Goal: Information Seeking & Learning: Check status

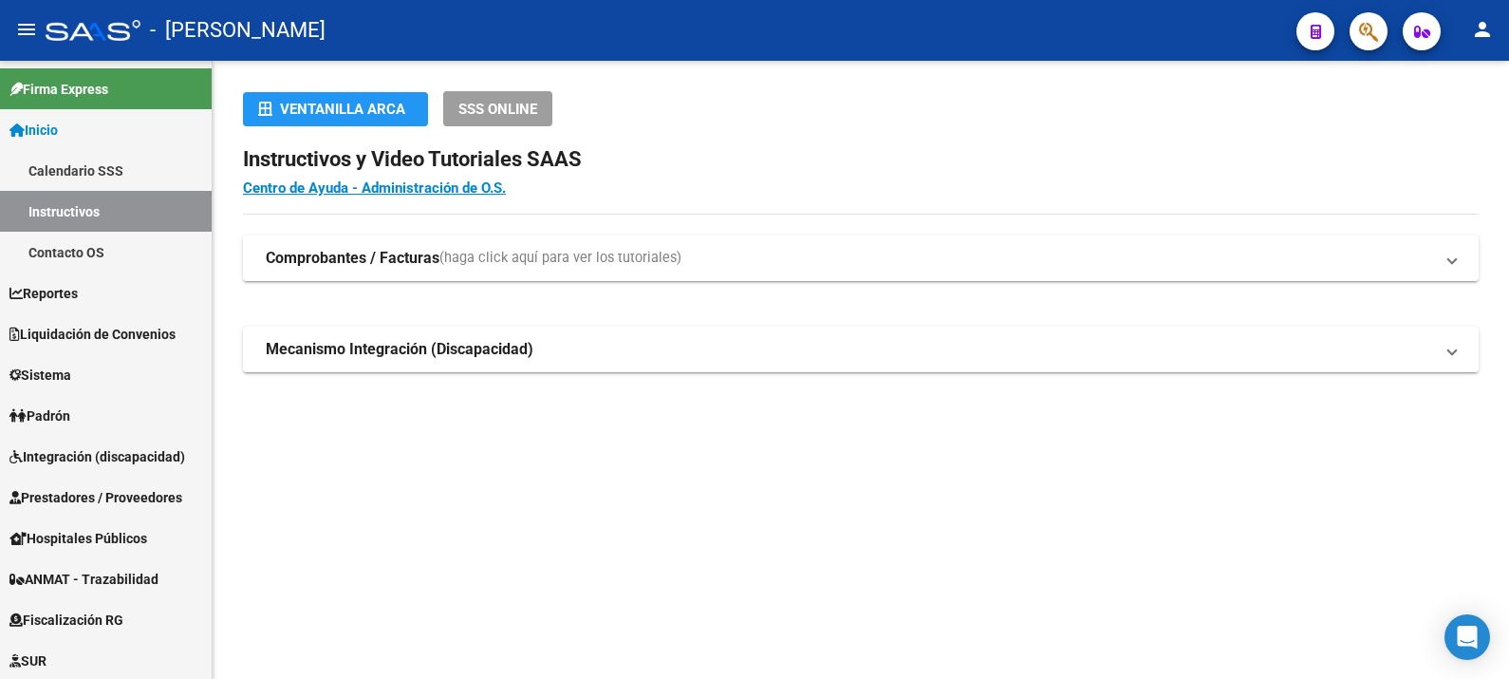
click at [1368, 18] on span "button" at bounding box center [1368, 31] width 19 height 39
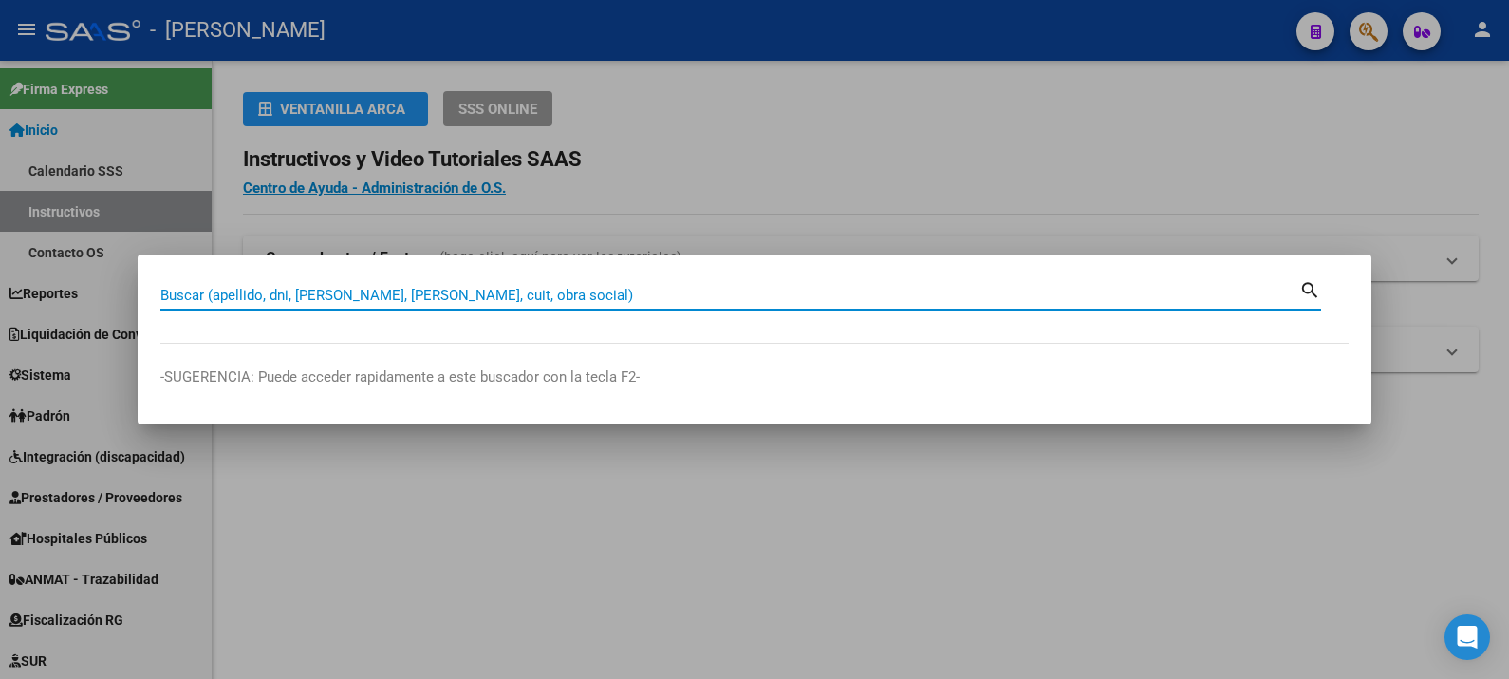
paste input "36898419"
type input "36898419"
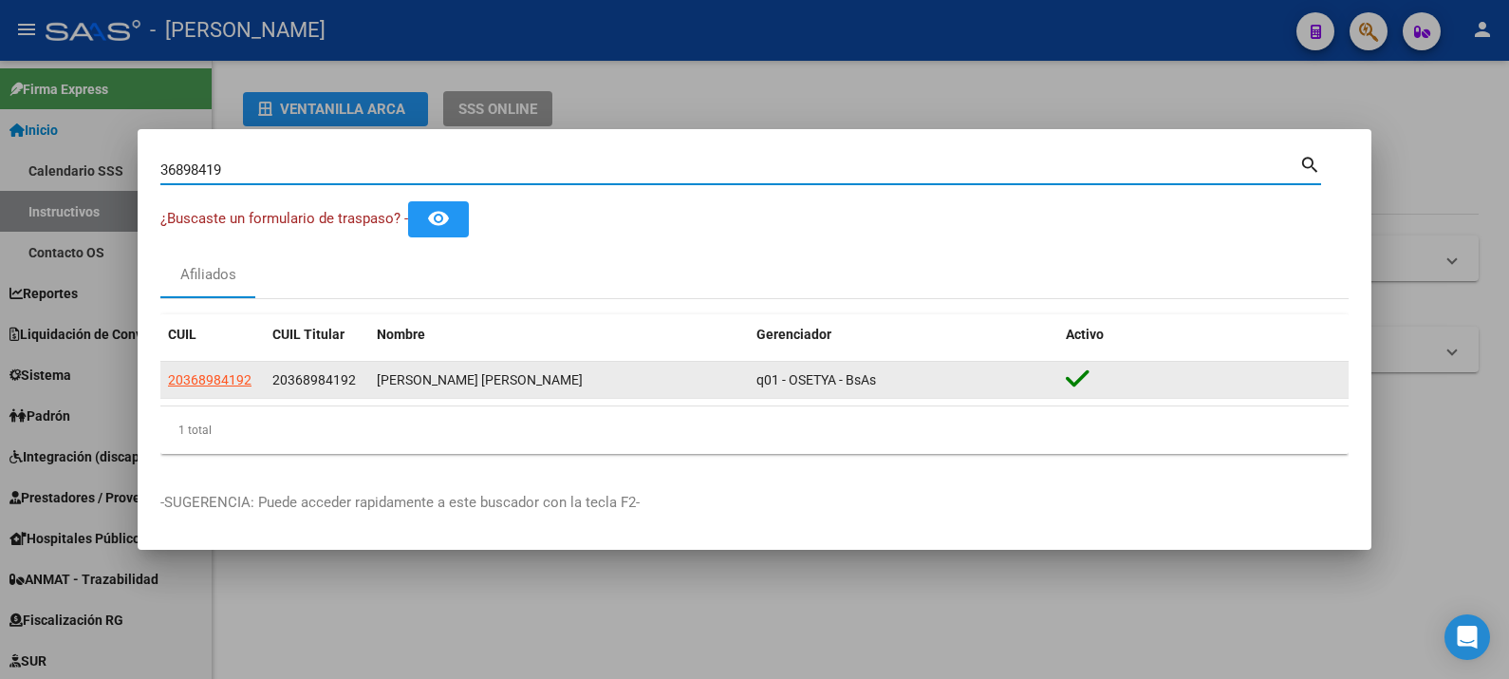
drag, startPoint x: 236, startPoint y: 366, endPoint x: 224, endPoint y: 376, distance: 15.6
click at [235, 367] on datatable-body-cell "20368984192" at bounding box center [212, 380] width 104 height 37
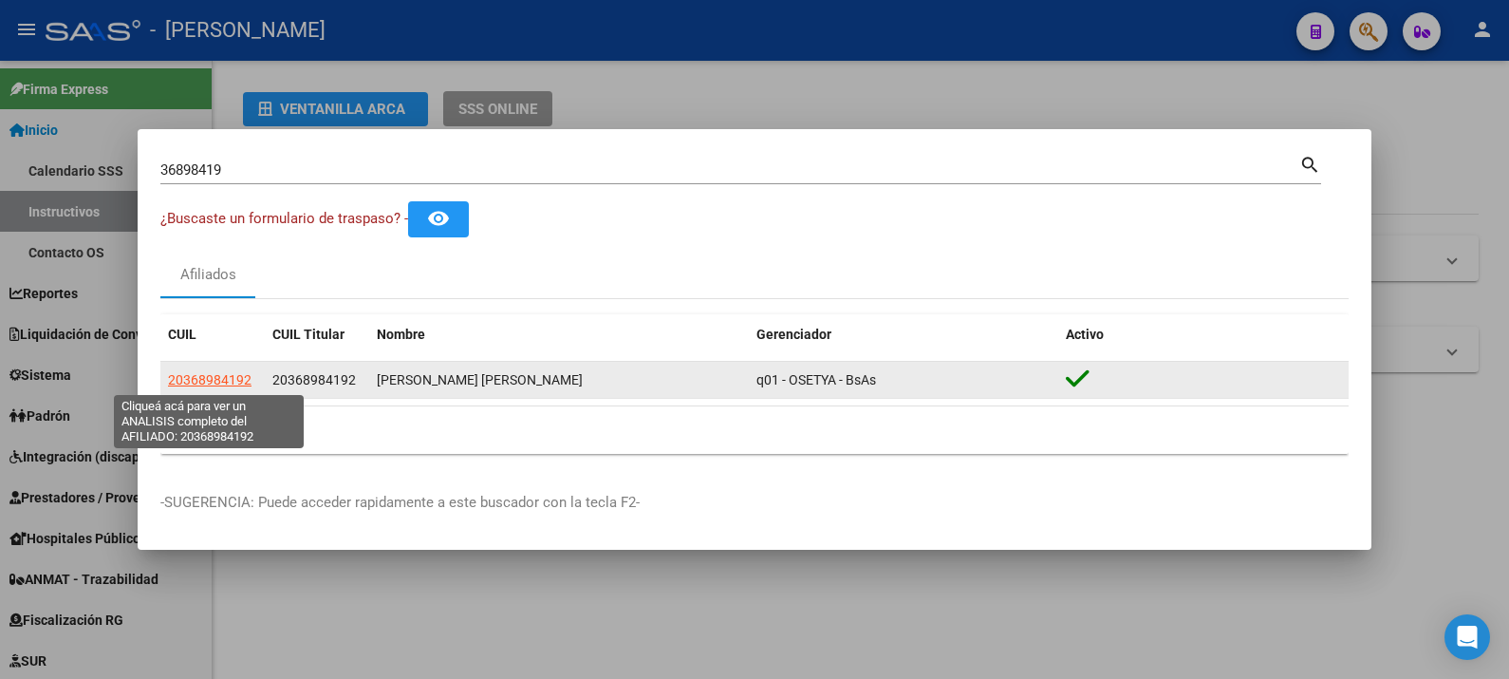
click at [224, 376] on span "20368984192" at bounding box center [210, 379] width 84 height 15
type textarea "20368984192"
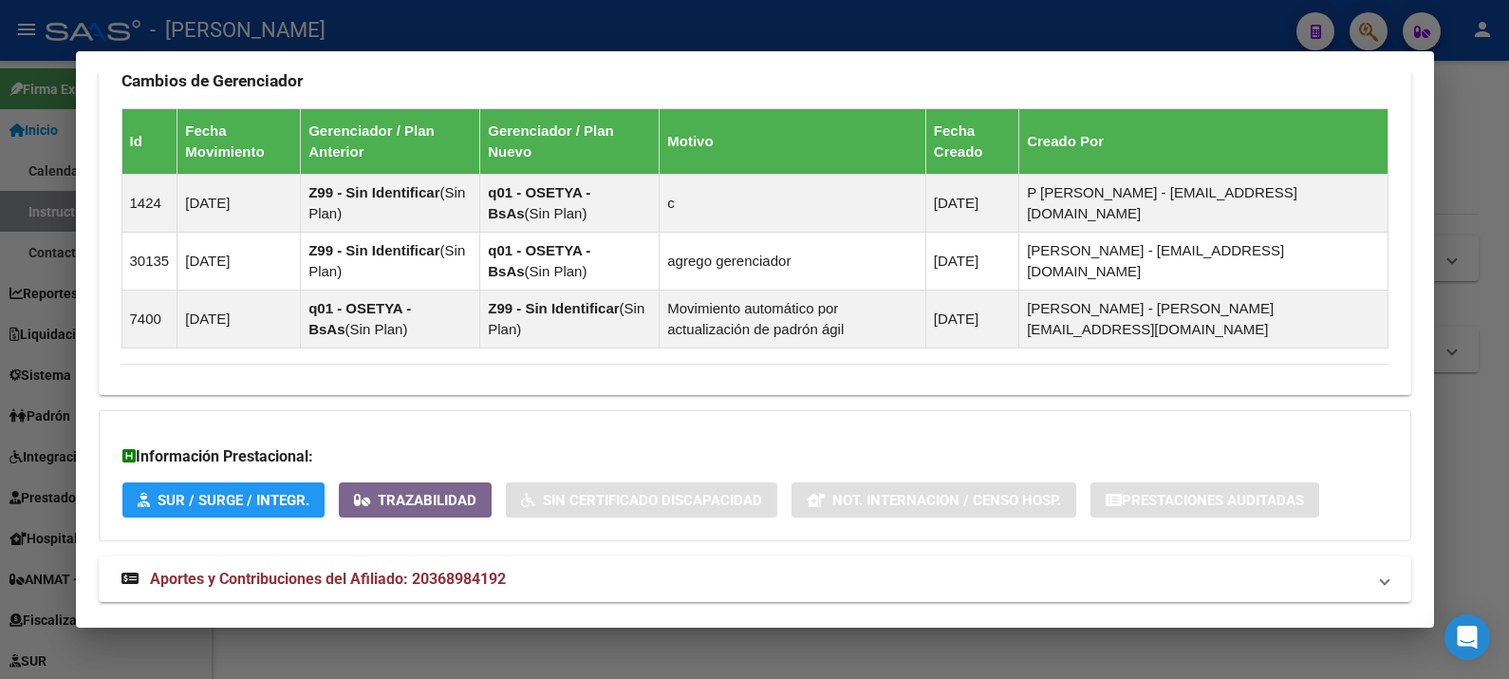
scroll to position [1182, 0]
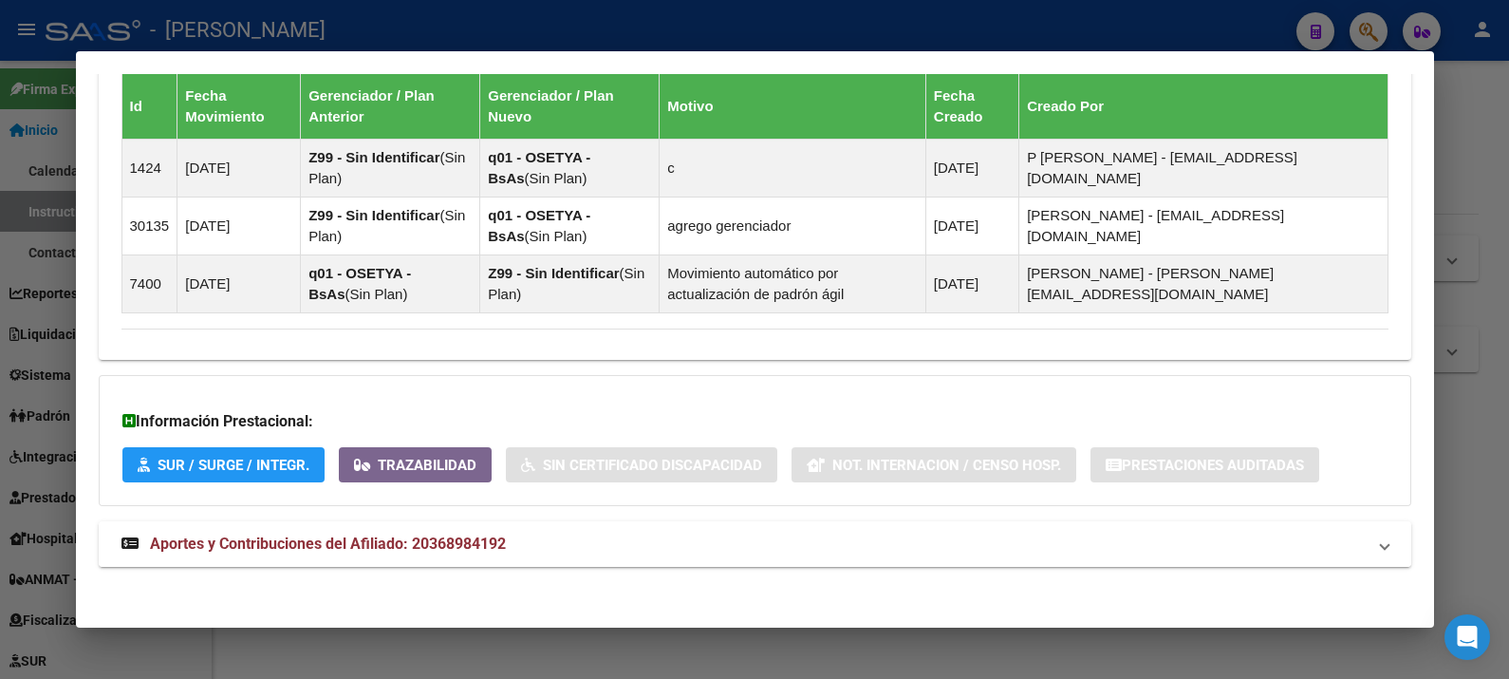
click at [905, 532] on mat-panel-title "Aportes y Contribuciones del Afiliado: 20368984192" at bounding box center [743, 543] width 1244 height 23
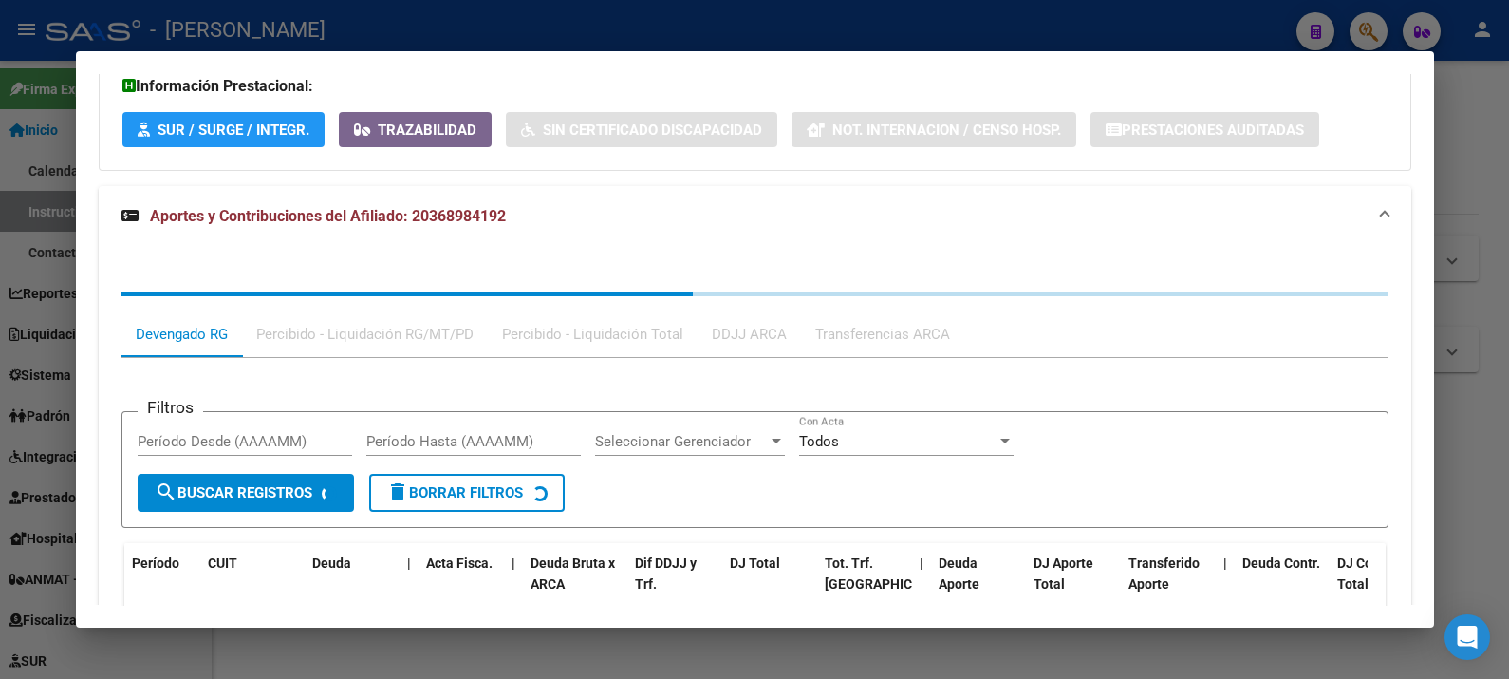
scroll to position [1657, 0]
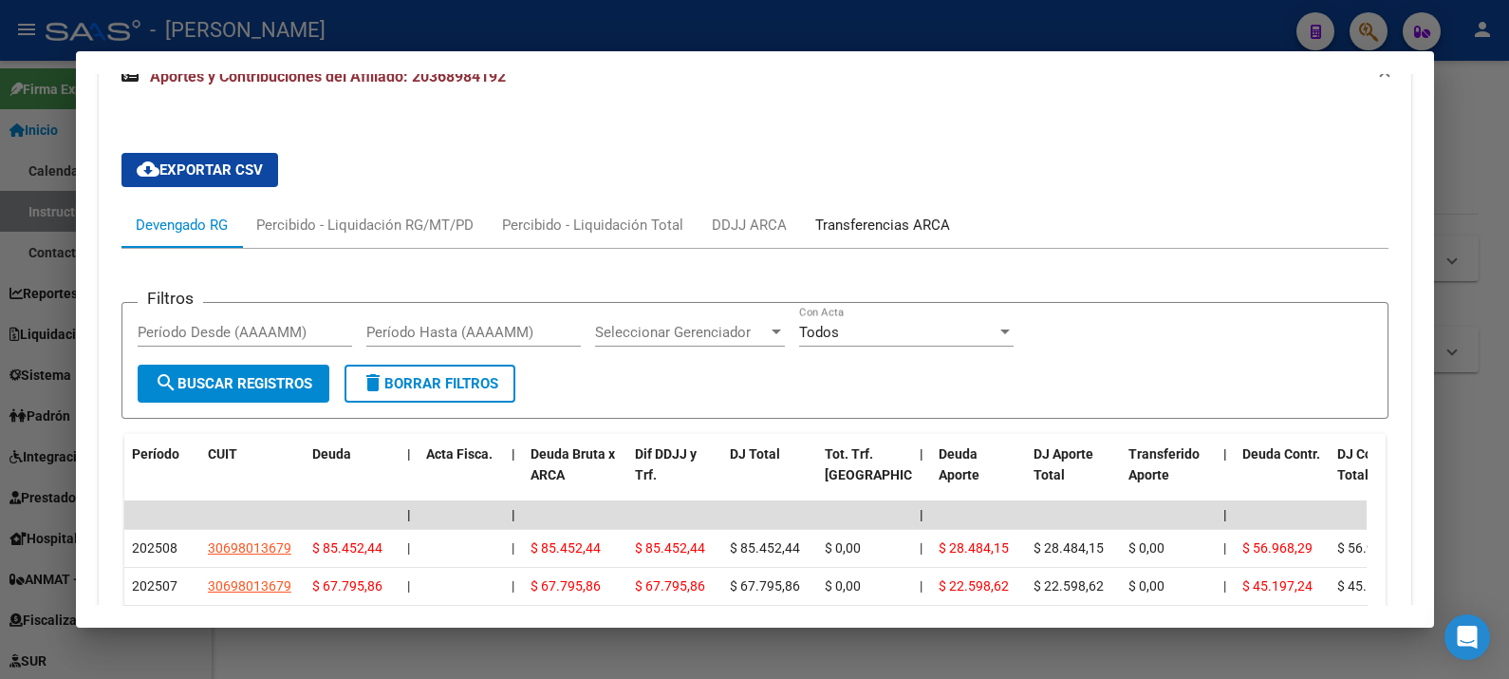
click at [881, 223] on div "Transferencias ARCA" at bounding box center [882, 224] width 135 height 21
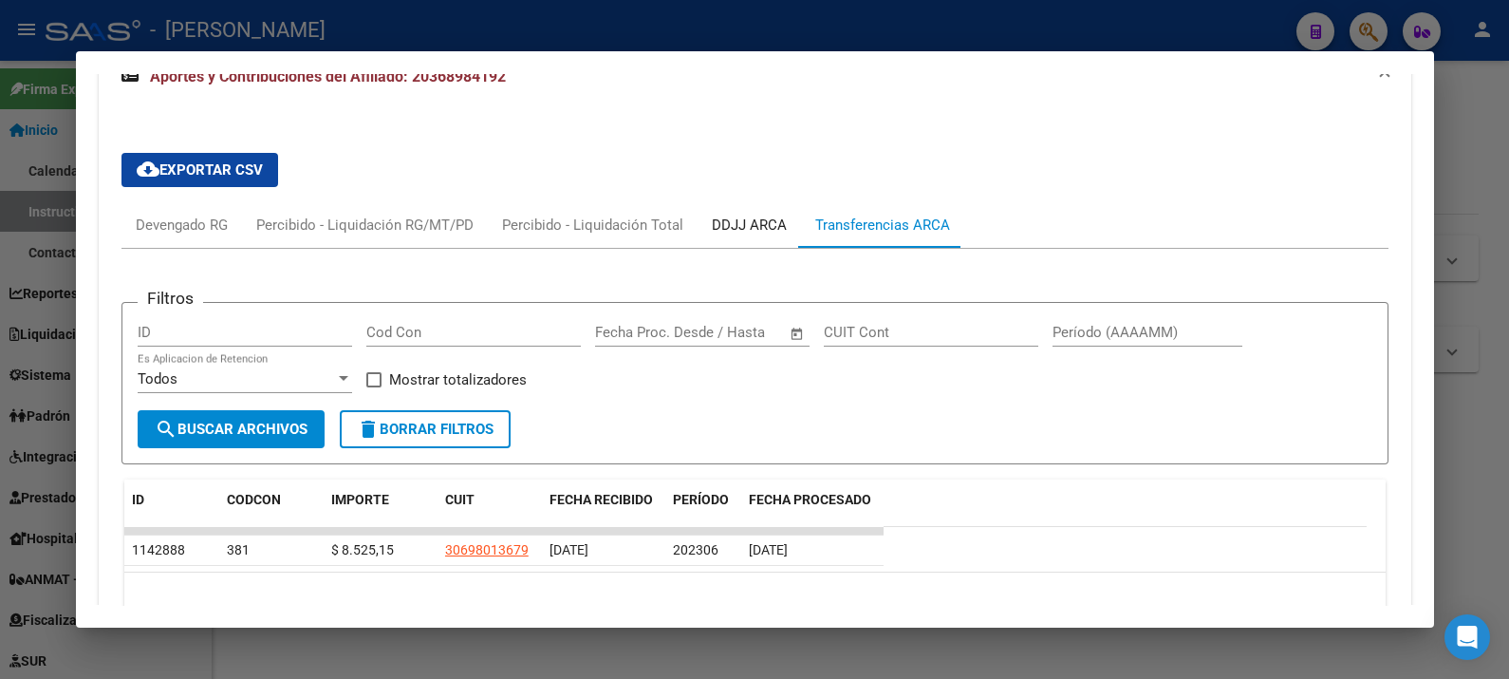
click at [764, 220] on div "DDJJ ARCA" at bounding box center [749, 224] width 75 height 21
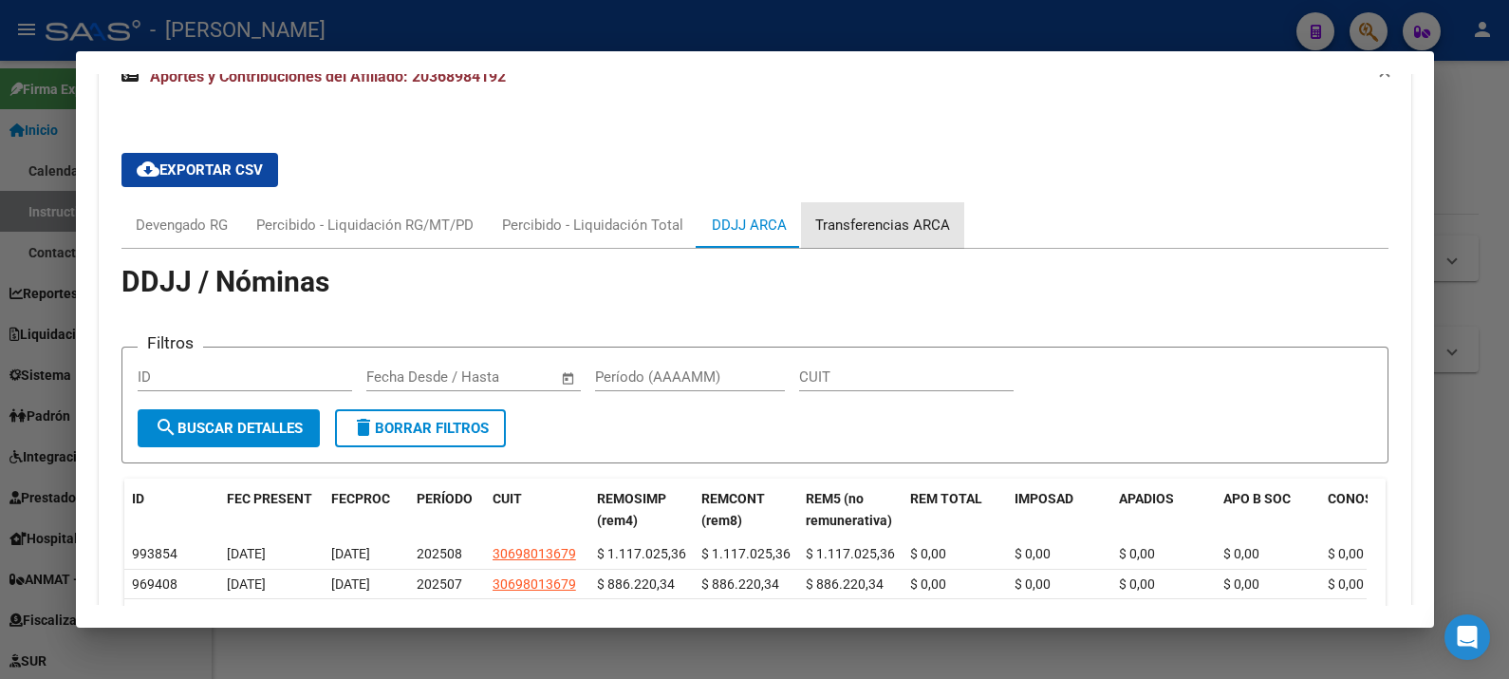
click at [883, 220] on div "Transferencias ARCA" at bounding box center [882, 224] width 135 height 21
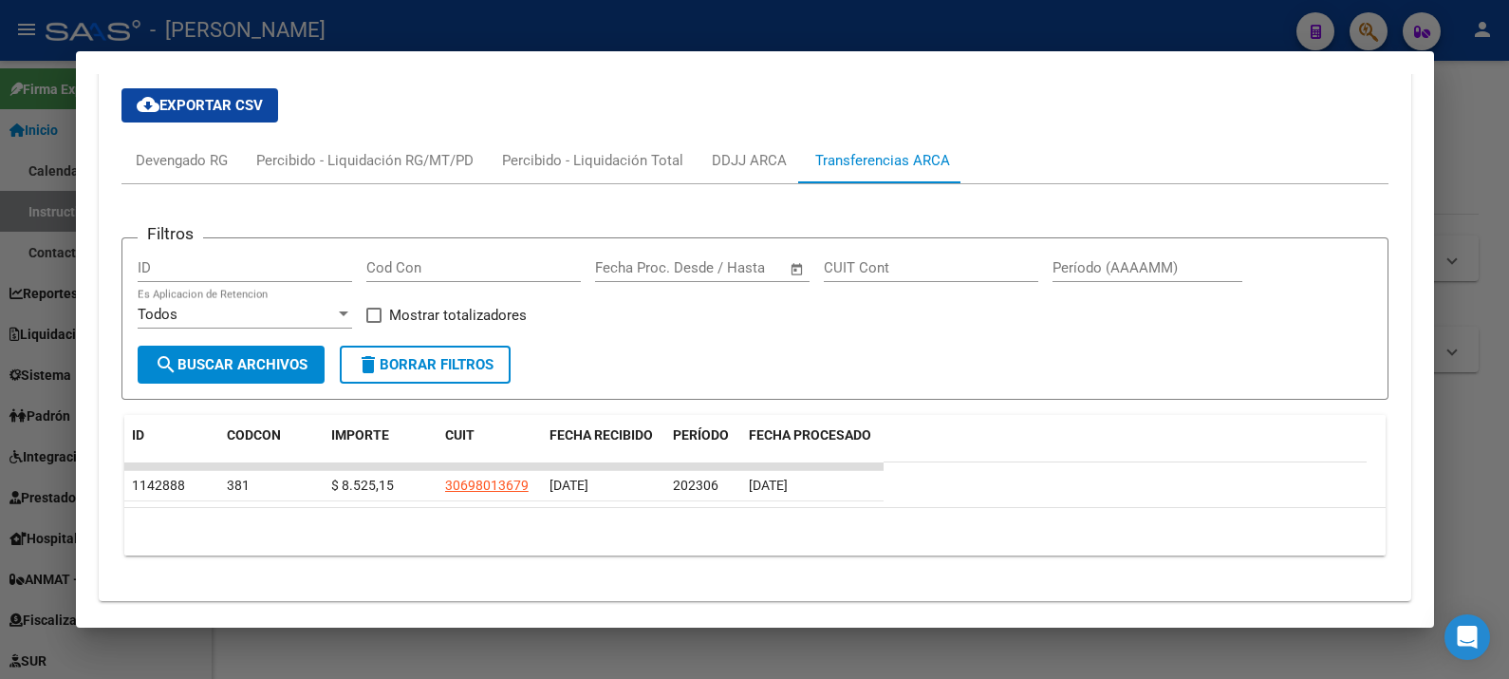
scroll to position [1755, 0]
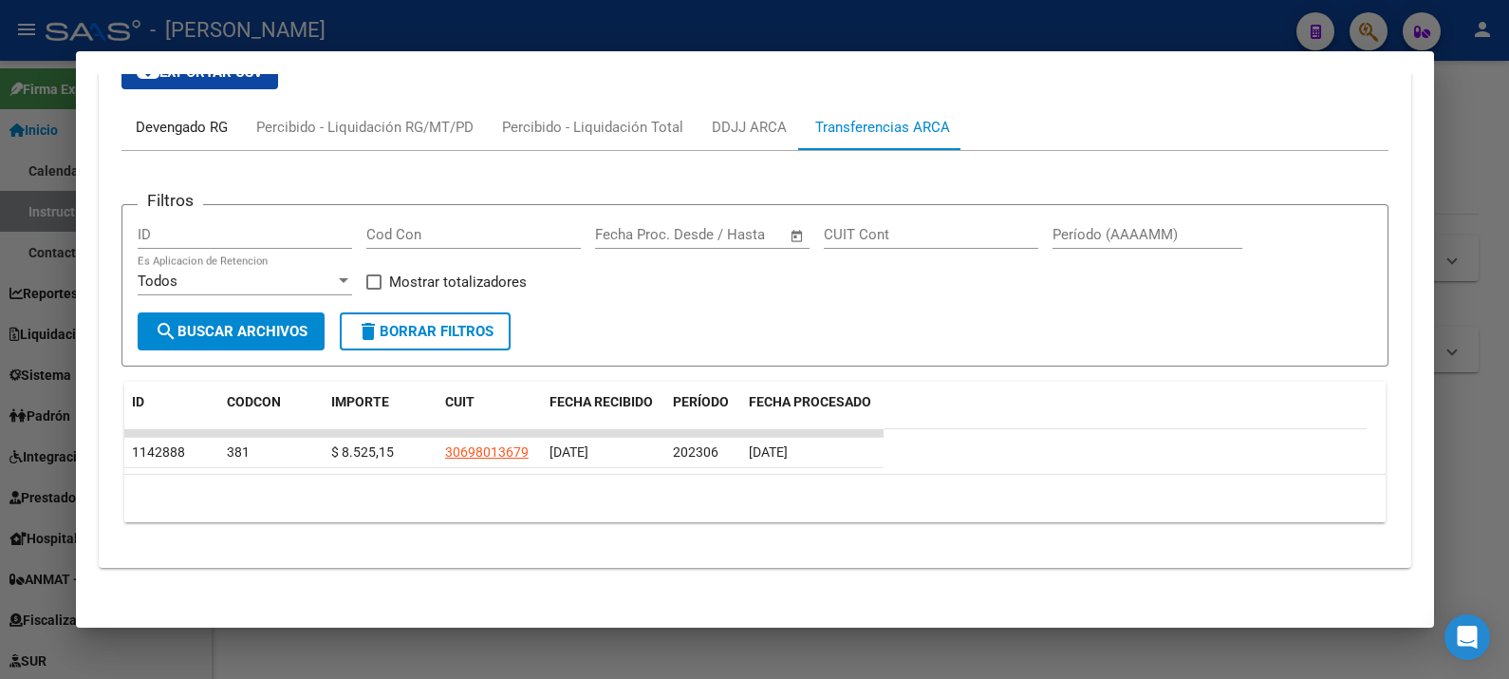
click at [204, 125] on div "Devengado RG" at bounding box center [182, 127] width 92 height 21
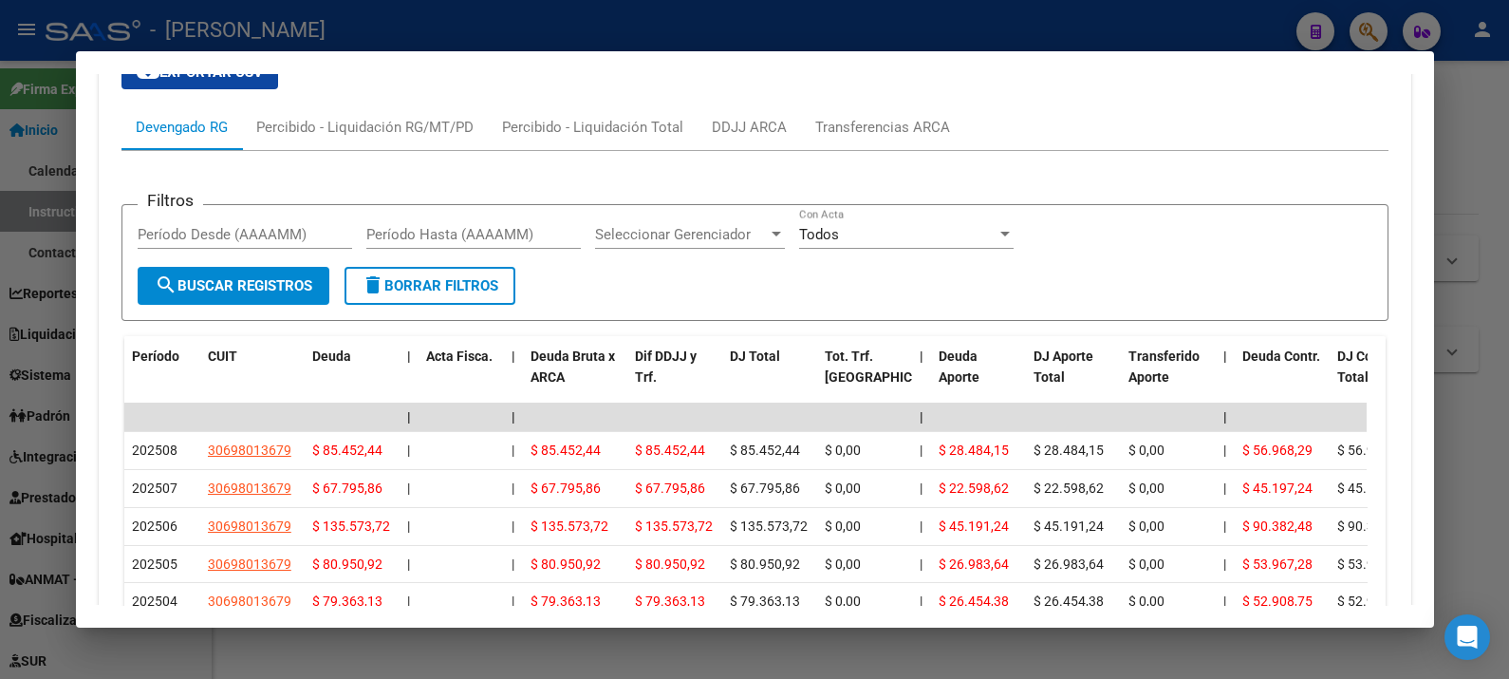
click at [751, 99] on div "cloud_download Exportar CSV Devengado RG Percibido - Liquidación RG/MT/PD Perci…" at bounding box center [754, 459] width 1267 height 839
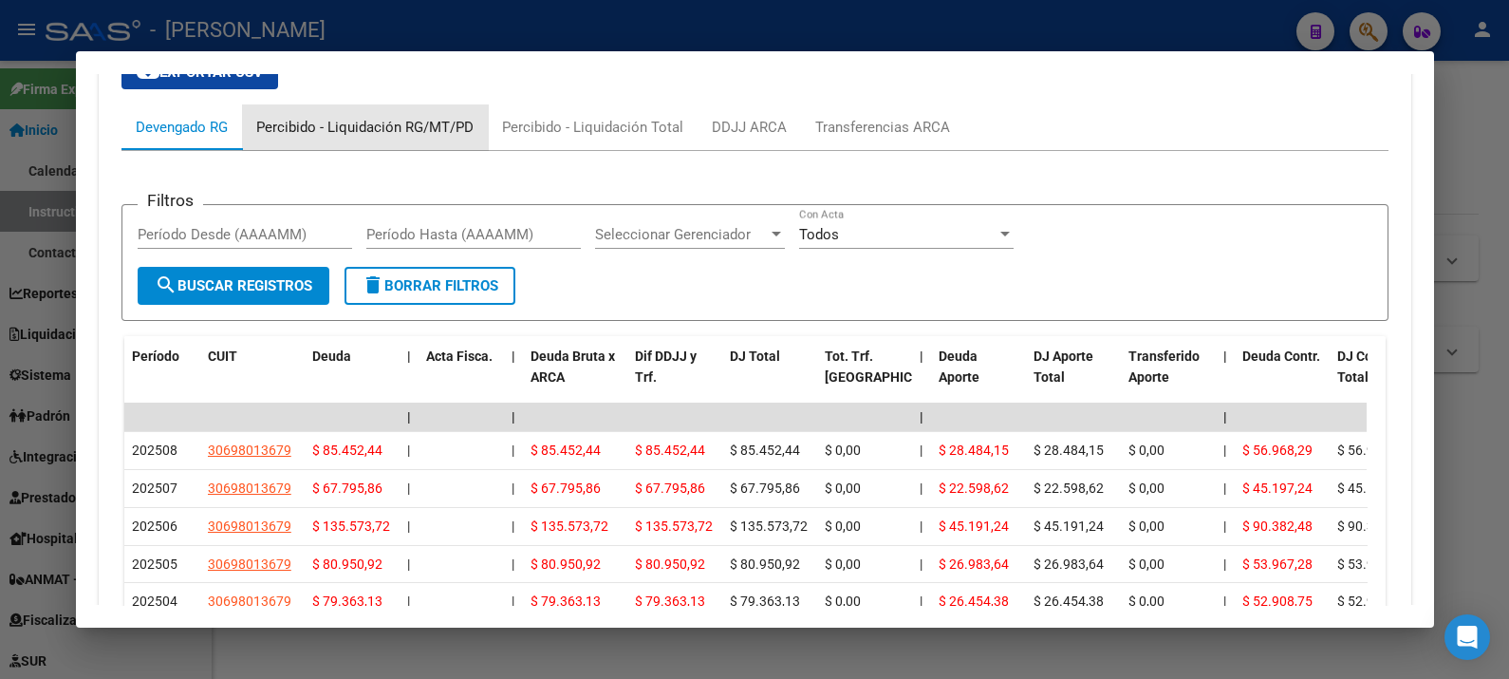
click at [436, 120] on div "Percibido - Liquidación RG/MT/PD" at bounding box center [364, 127] width 217 height 21
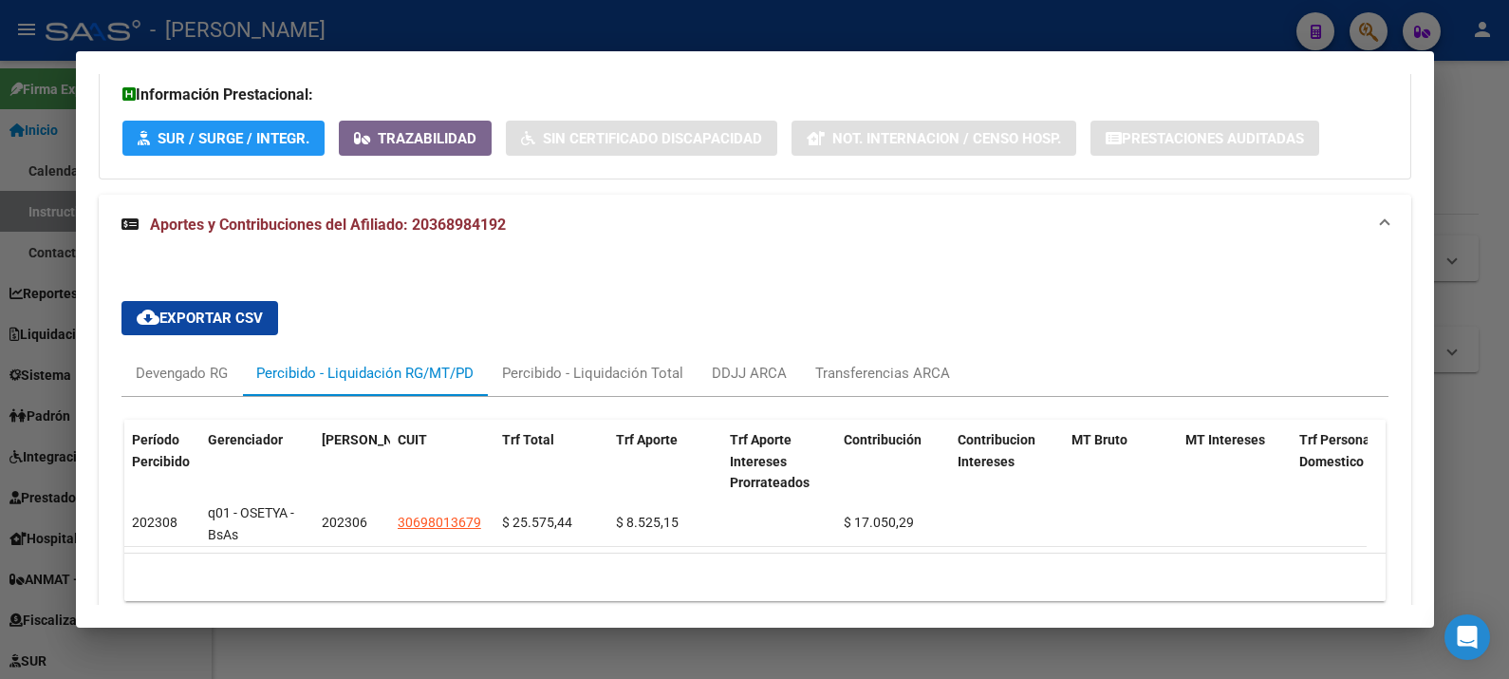
scroll to position [1601, 0]
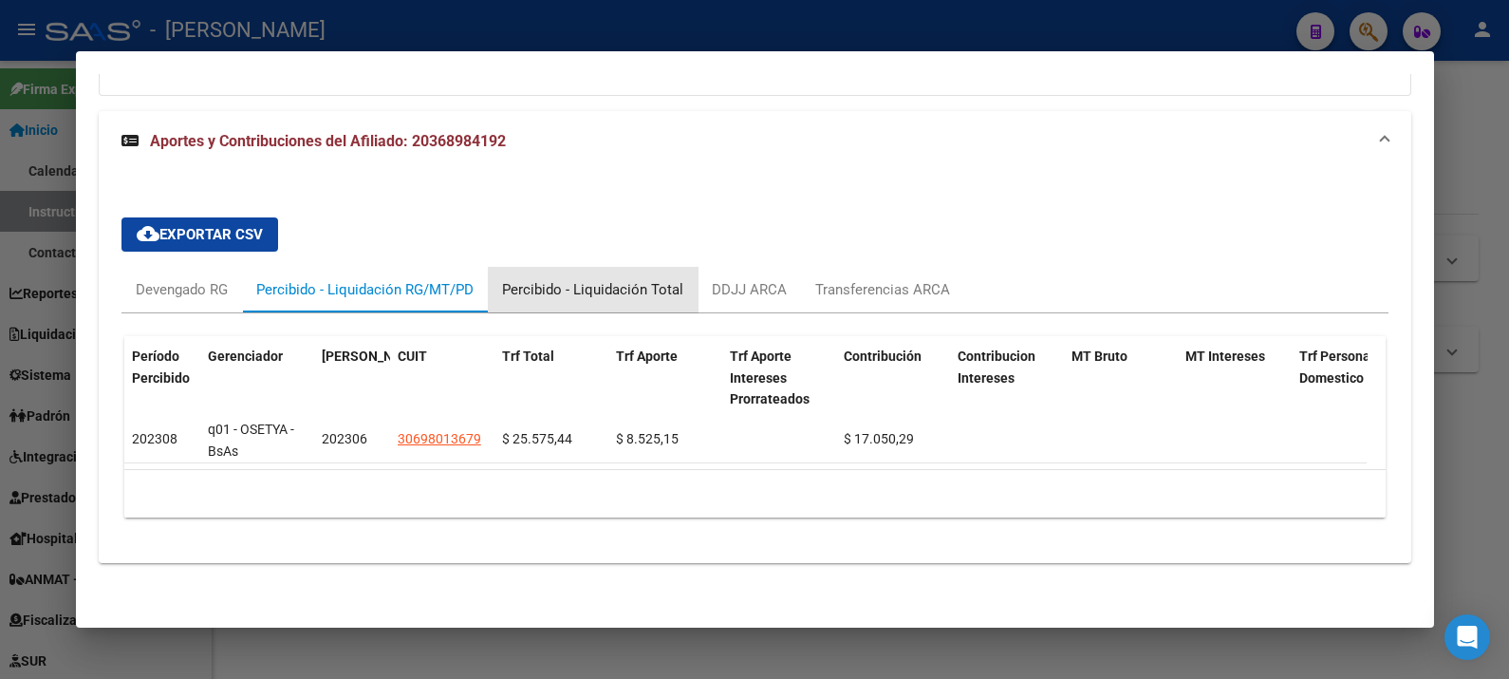
click at [645, 279] on div "Percibido - Liquidación Total" at bounding box center [592, 289] width 181 height 21
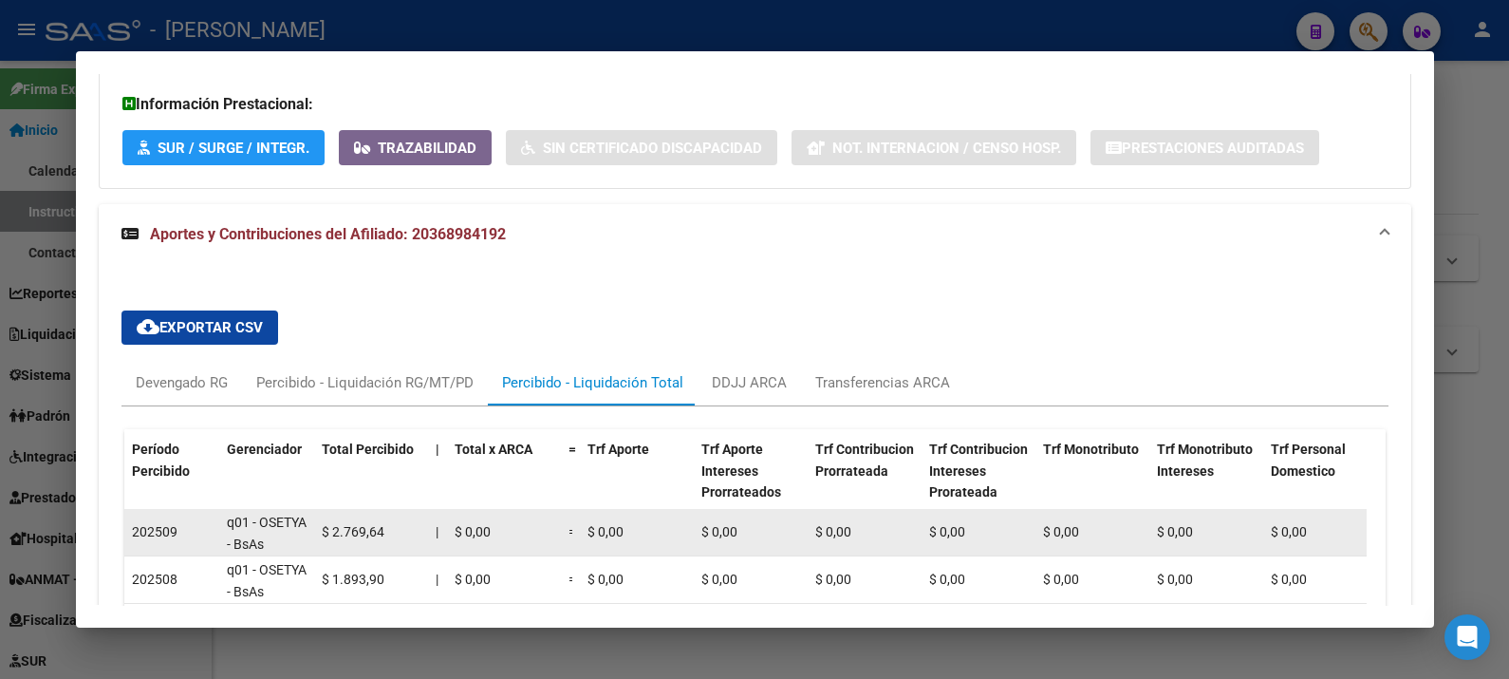
scroll to position [1441, 0]
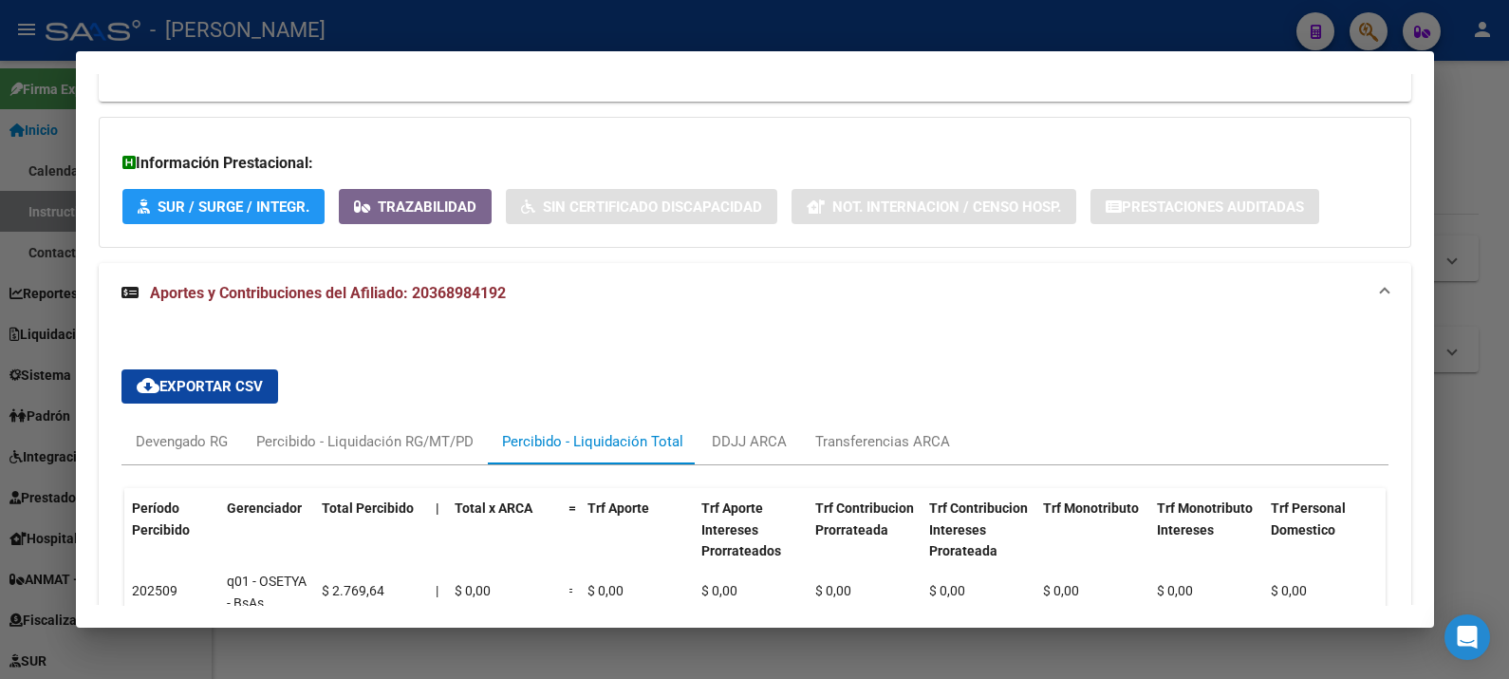
click at [1468, 112] on div at bounding box center [754, 339] width 1509 height 679
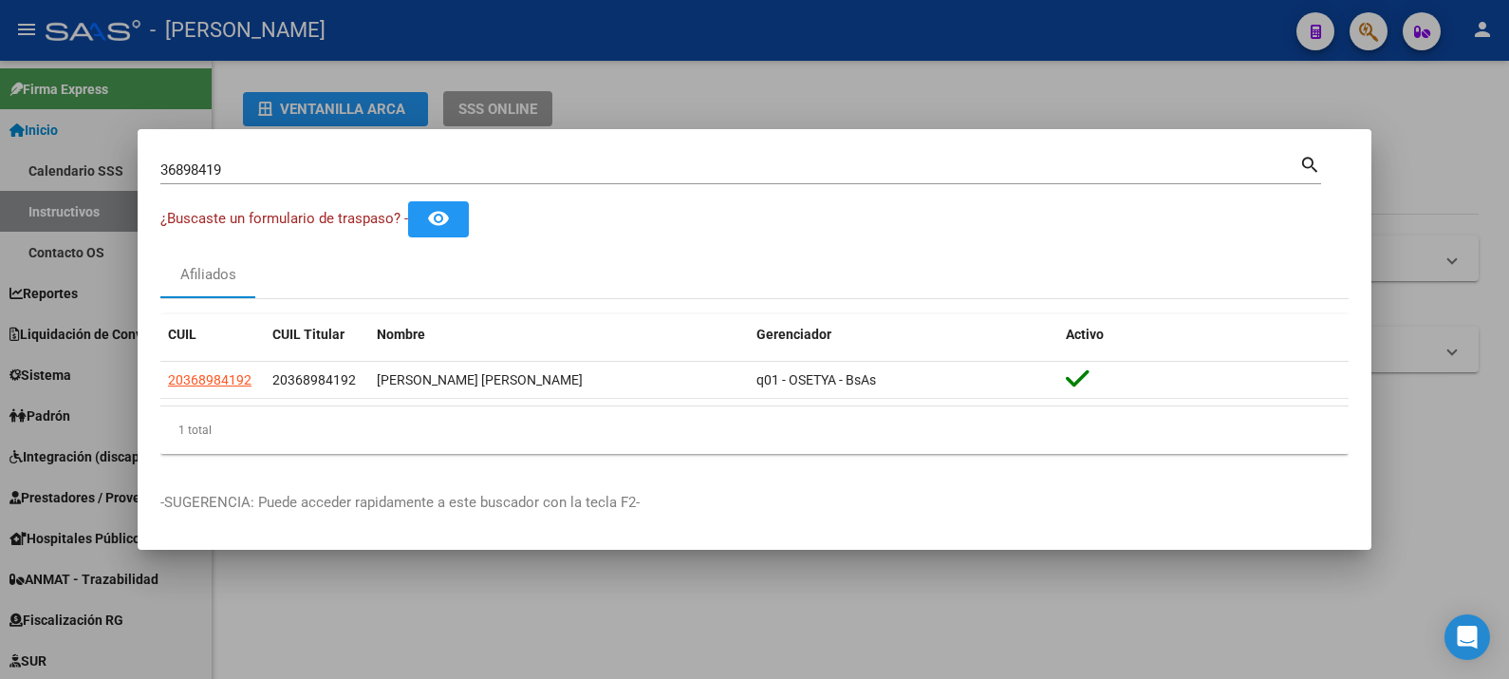
click at [730, 170] on input "36898419" at bounding box center [729, 169] width 1139 height 17
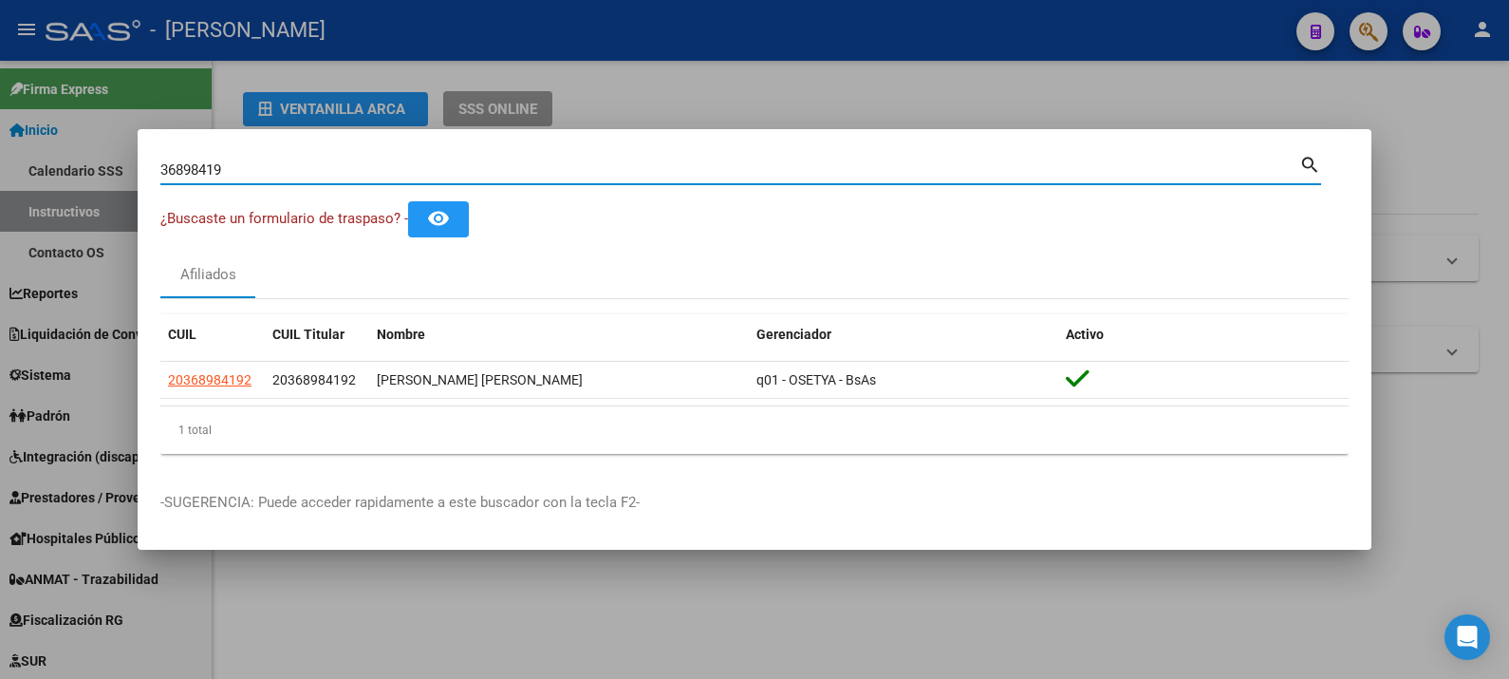
click at [730, 170] on input "36898419" at bounding box center [729, 169] width 1139 height 17
paste input "94137028"
type input "94137028"
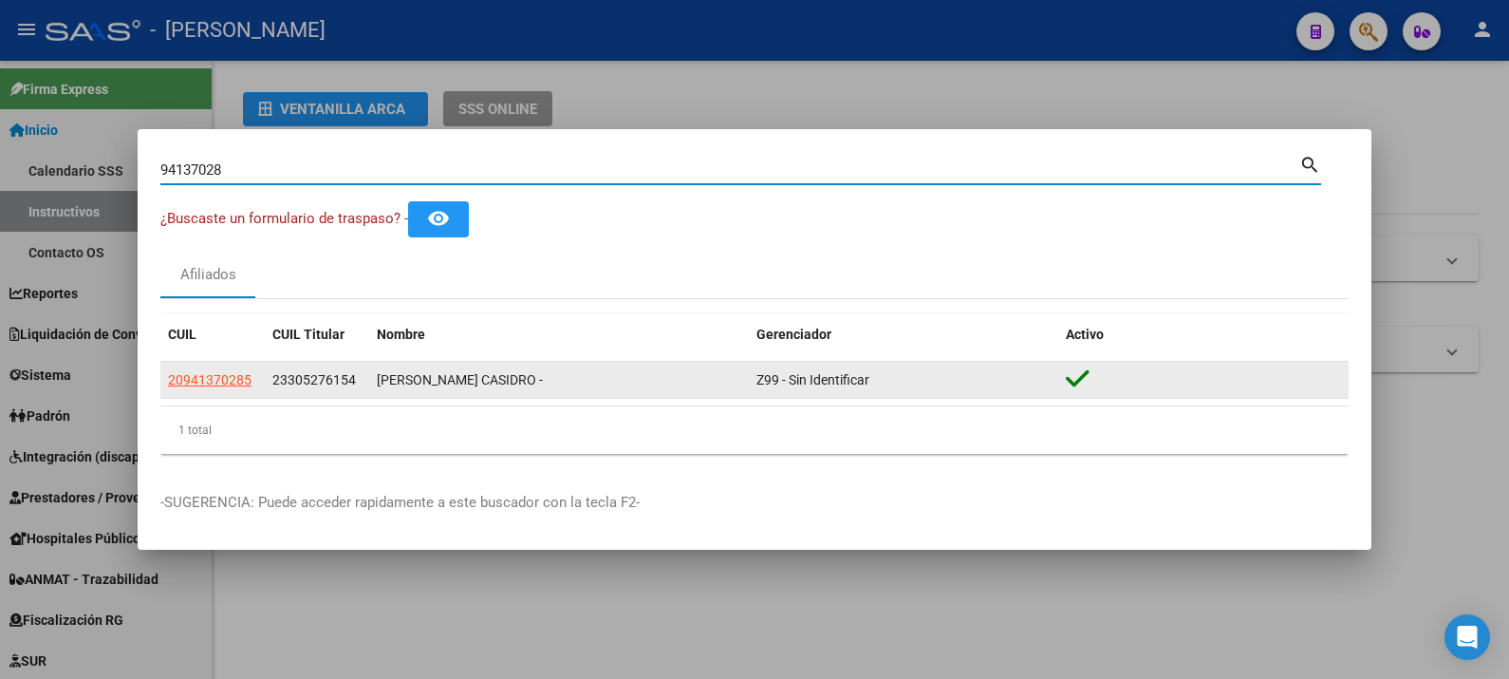
click at [252, 375] on div "20941370285" at bounding box center [212, 380] width 89 height 22
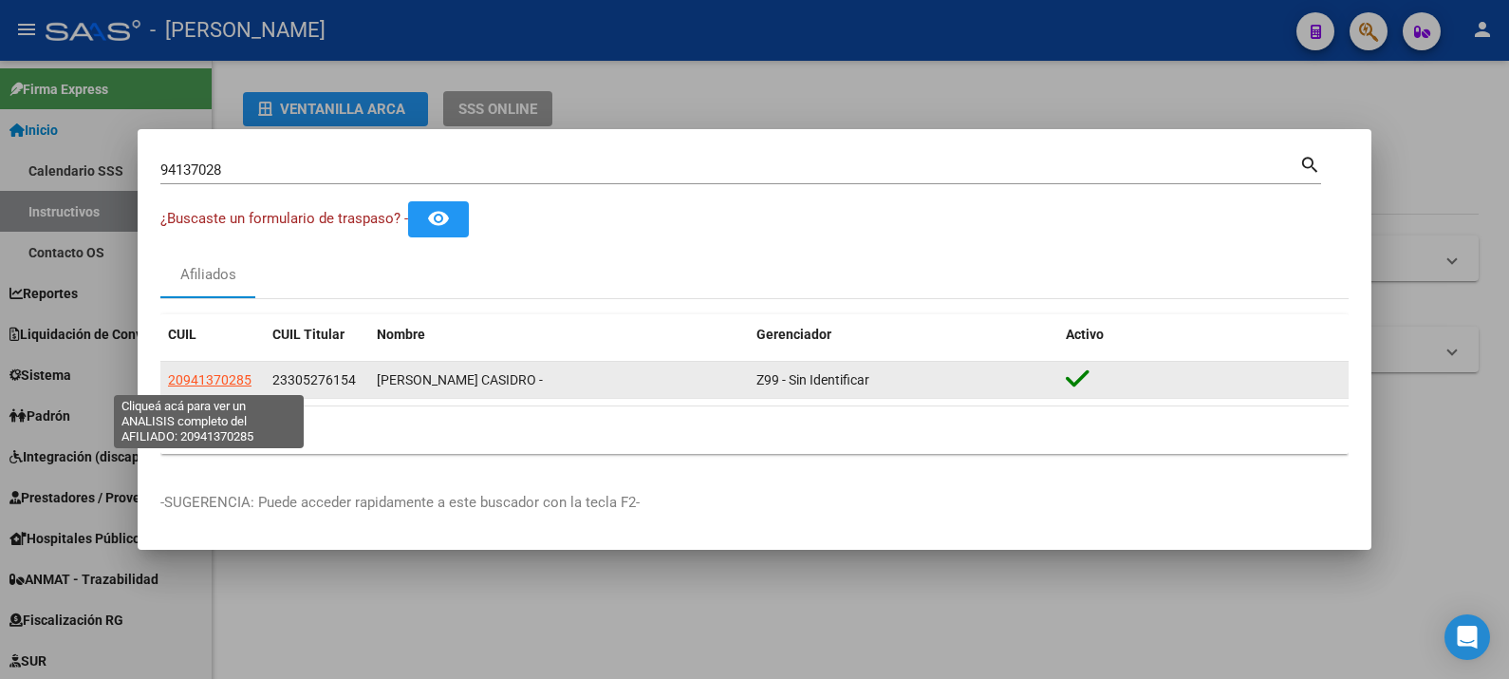
click at [243, 377] on span "20941370285" at bounding box center [210, 379] width 84 height 15
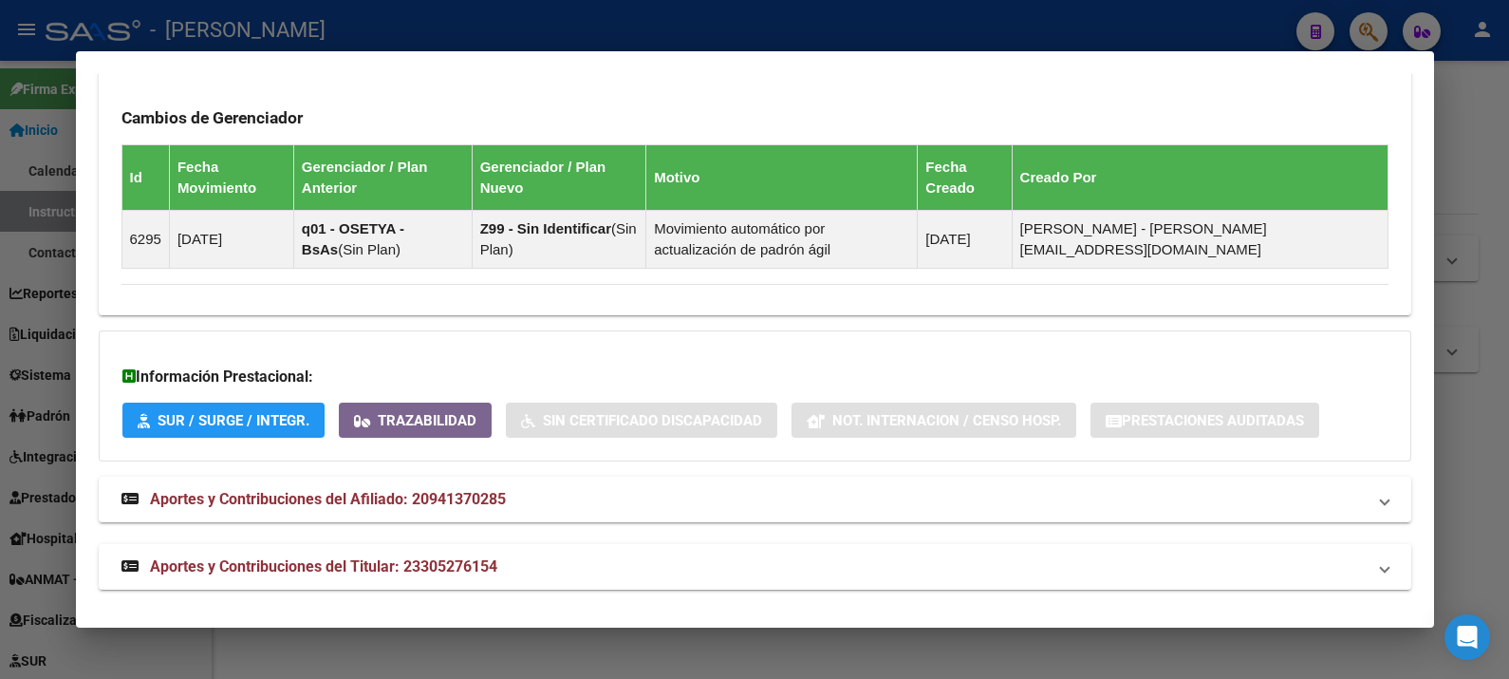
scroll to position [1260, 0]
click at [598, 489] on mat-panel-title "Aportes y Contribuciones del Afiliado: 20941370285" at bounding box center [743, 498] width 1244 height 23
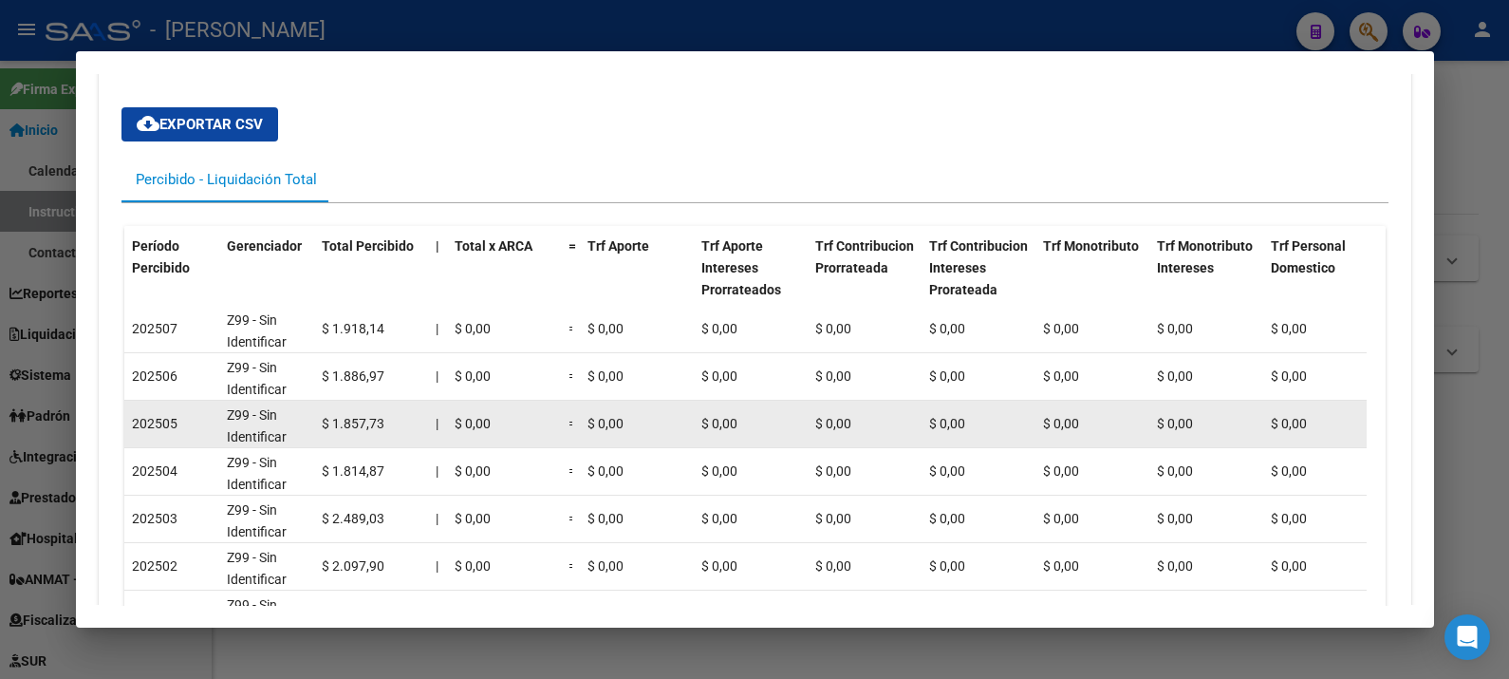
scroll to position [2112, 0]
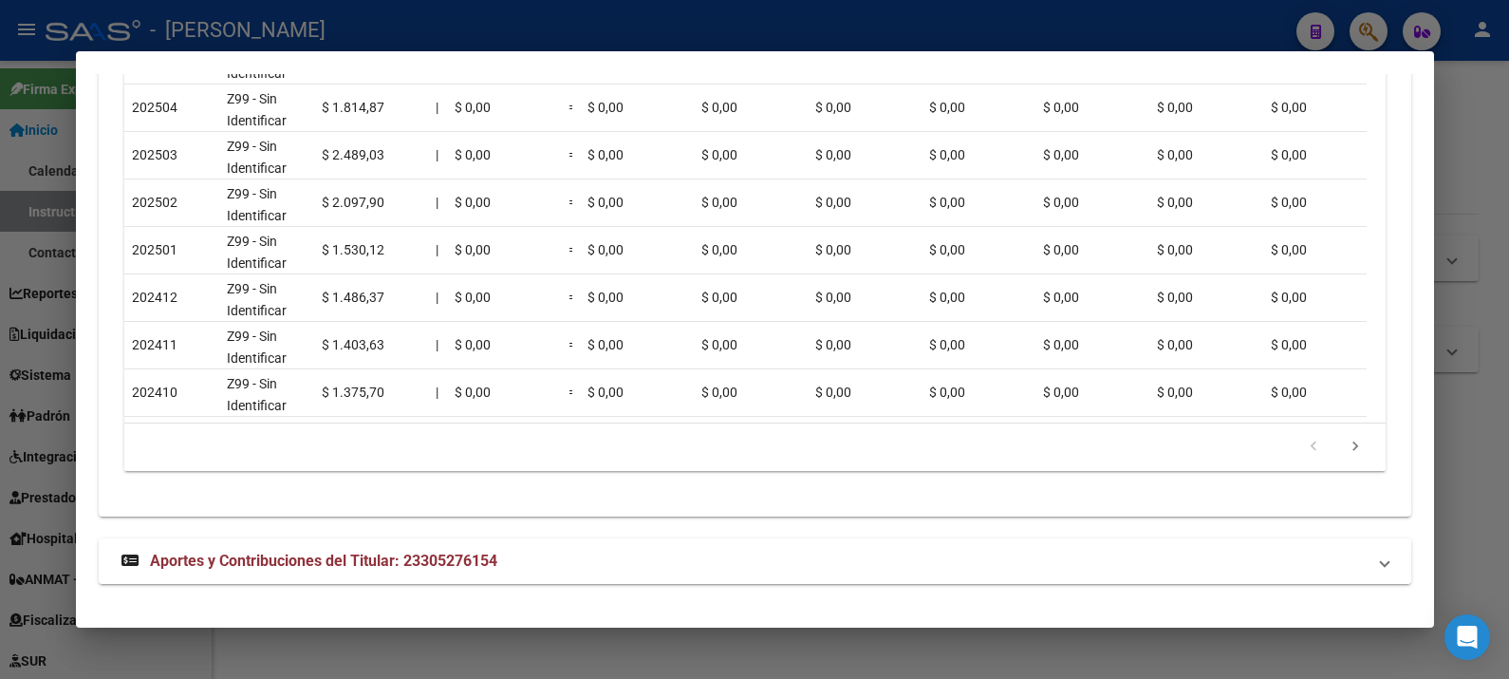
click at [554, 565] on mat-panel-title "Aportes y Contribuciones del Titular: 23305276154" at bounding box center [743, 560] width 1244 height 23
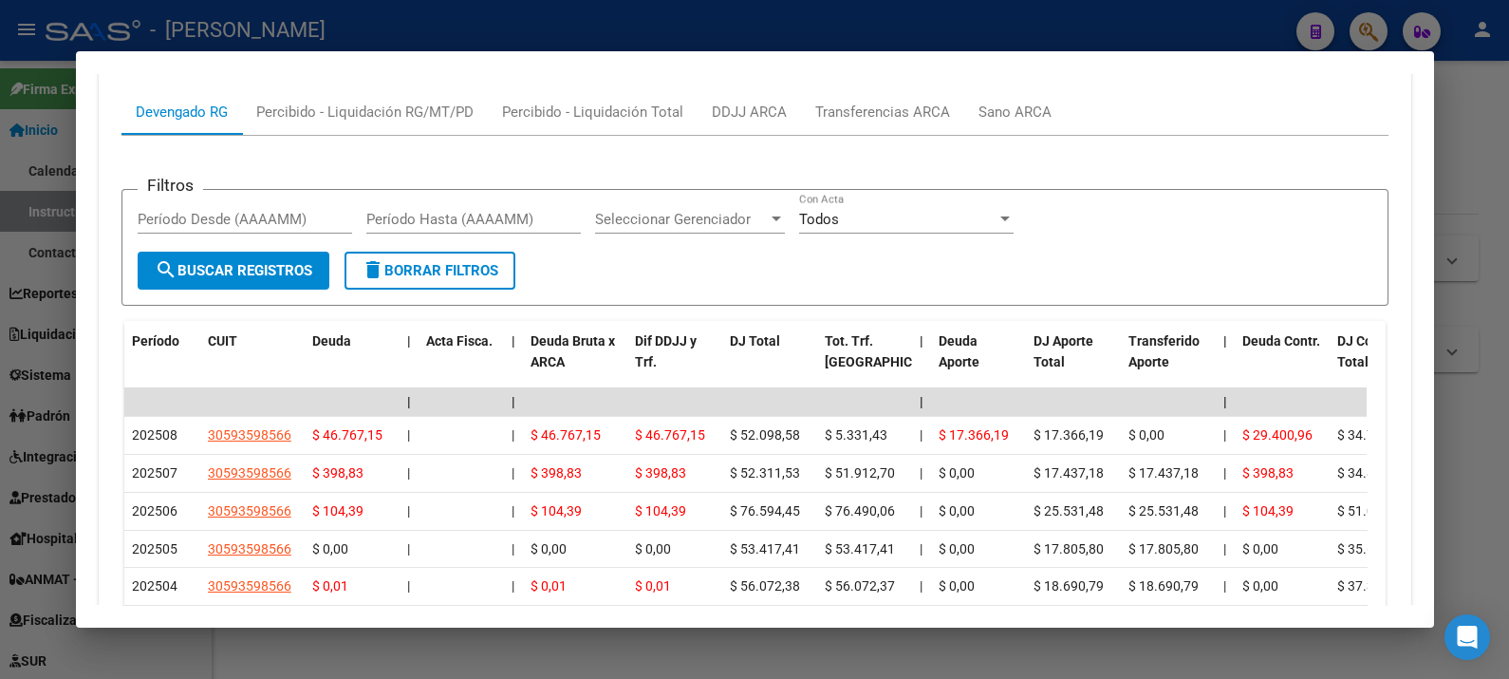
scroll to position [2705, 0]
click at [871, 120] on div "Transferencias ARCA" at bounding box center [882, 110] width 135 height 21
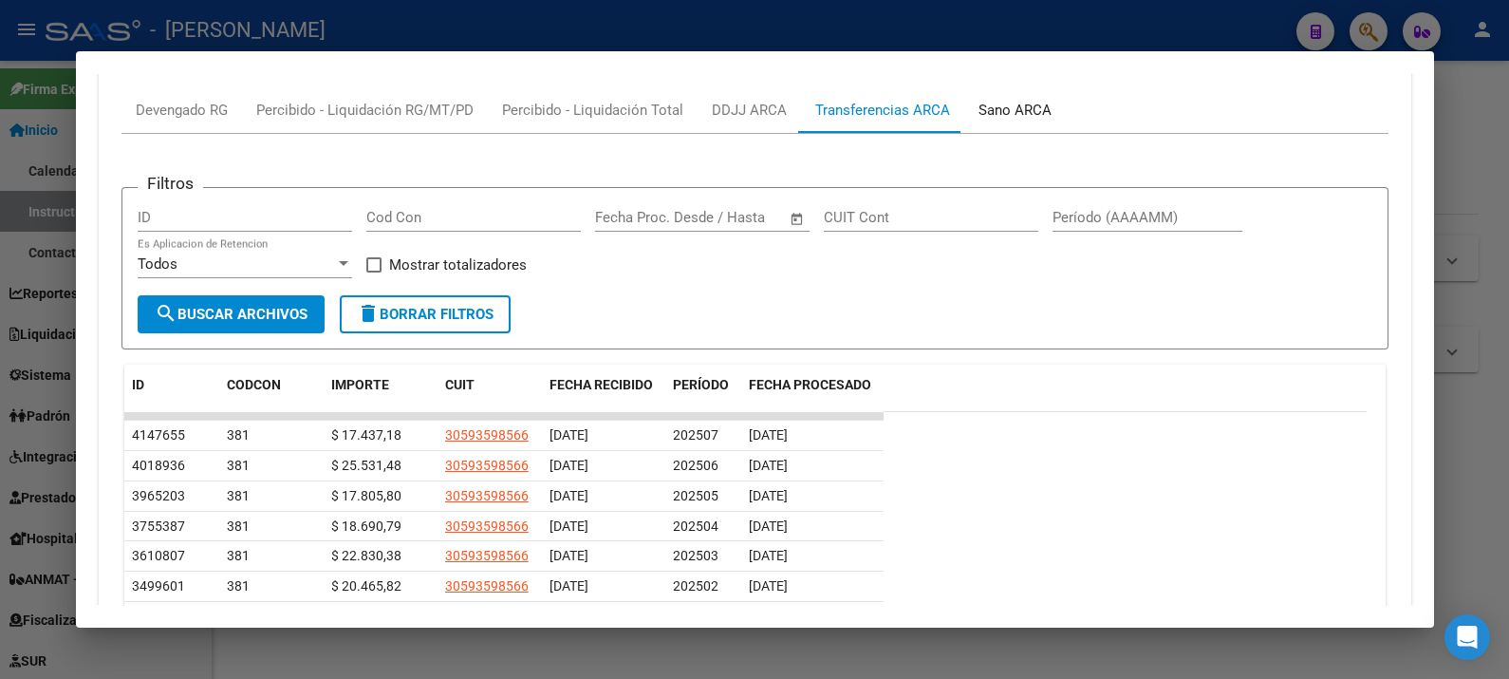
click at [1001, 119] on div "Sano ARCA" at bounding box center [1014, 110] width 73 height 21
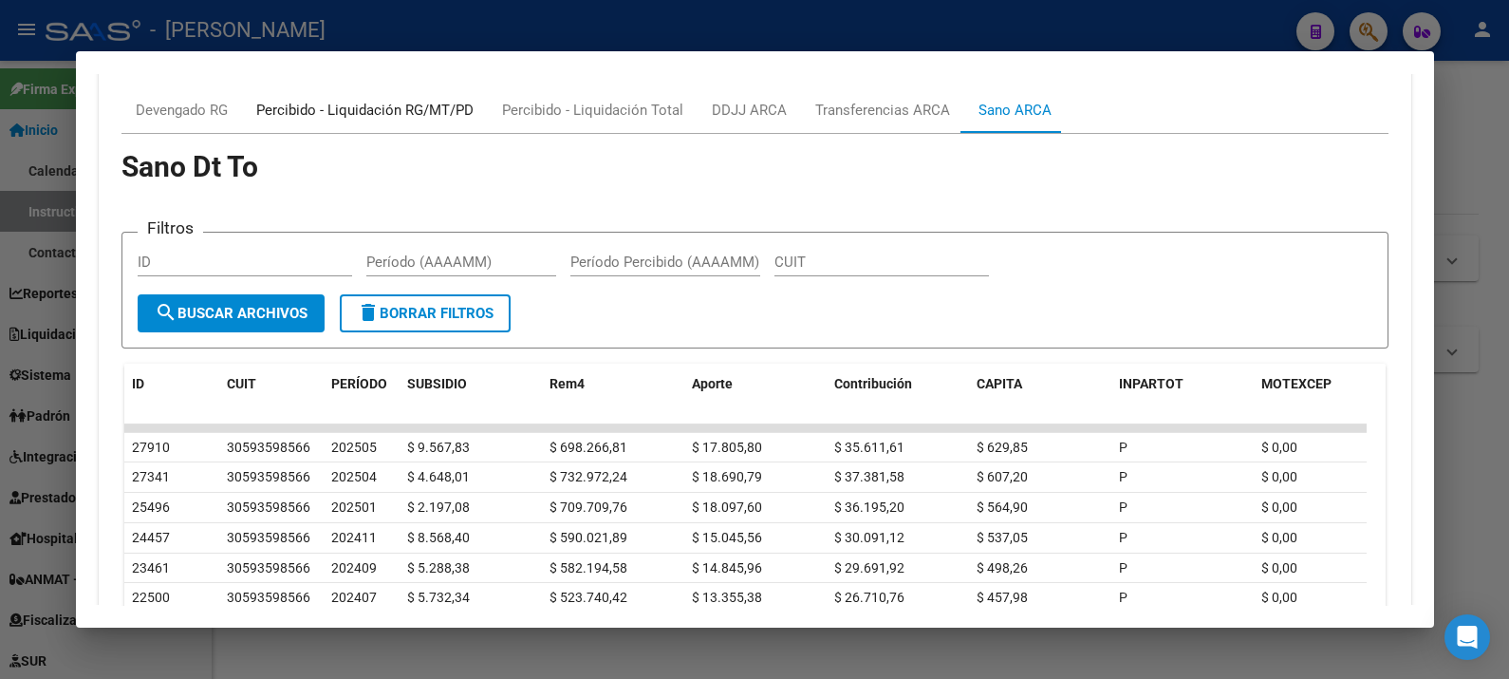
click at [416, 116] on div "Percibido - Liquidación RG/MT/PD" at bounding box center [364, 110] width 217 height 21
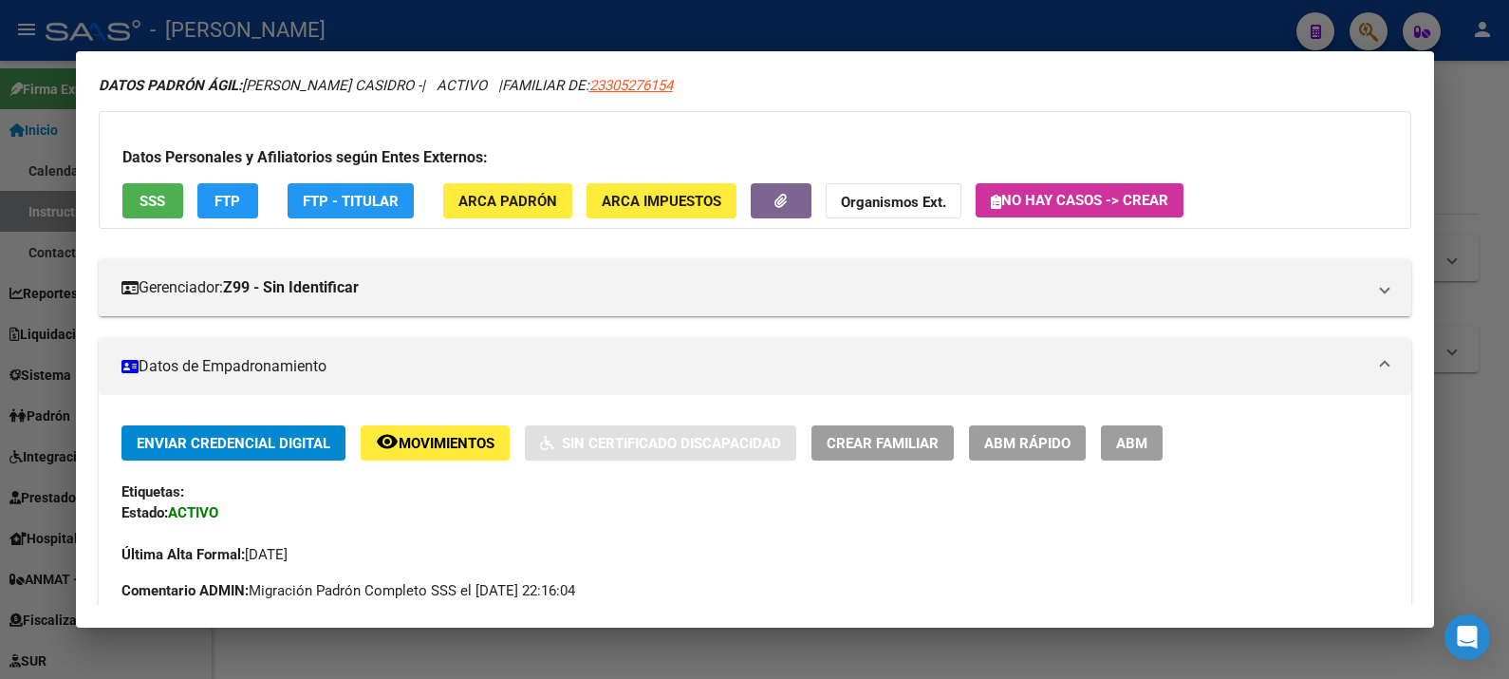
scroll to position [0, 0]
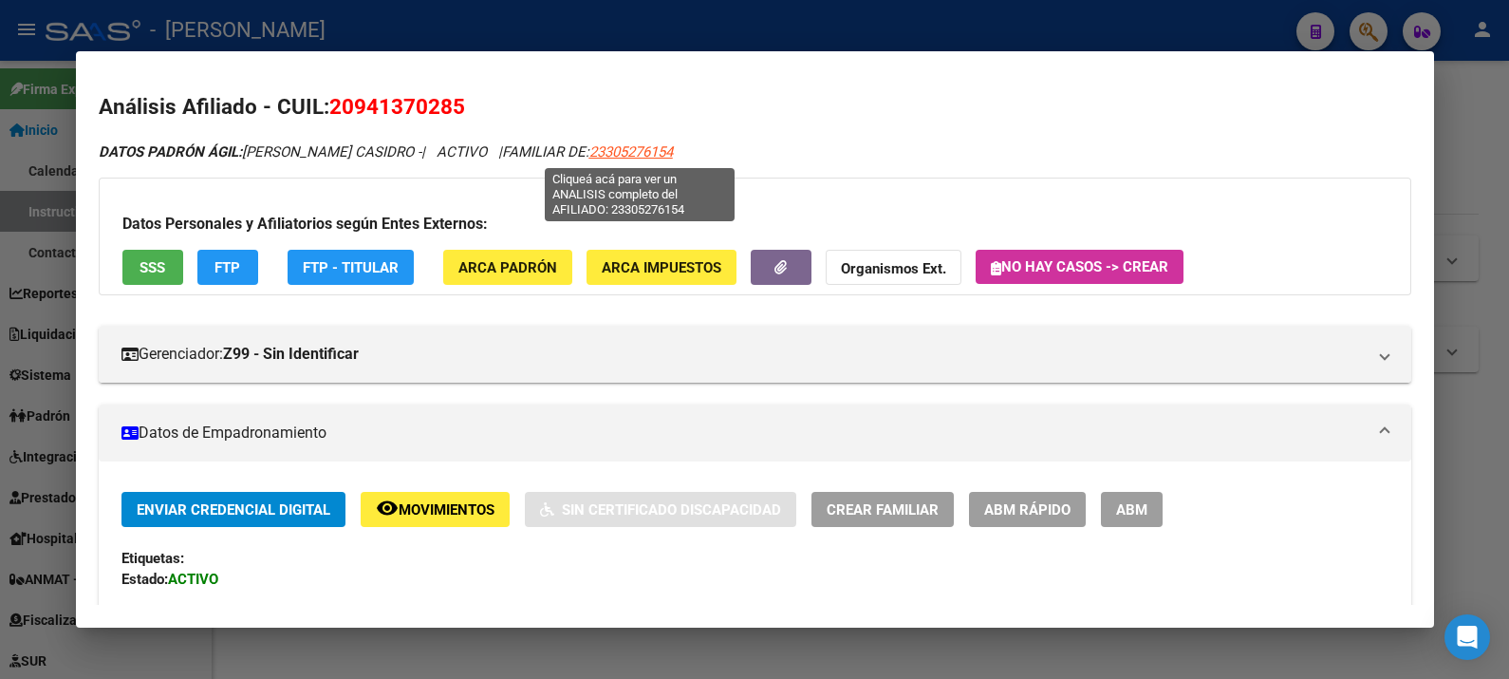
click at [630, 143] on span "23305276154" at bounding box center [631, 151] width 84 height 17
type textarea "23305276154"
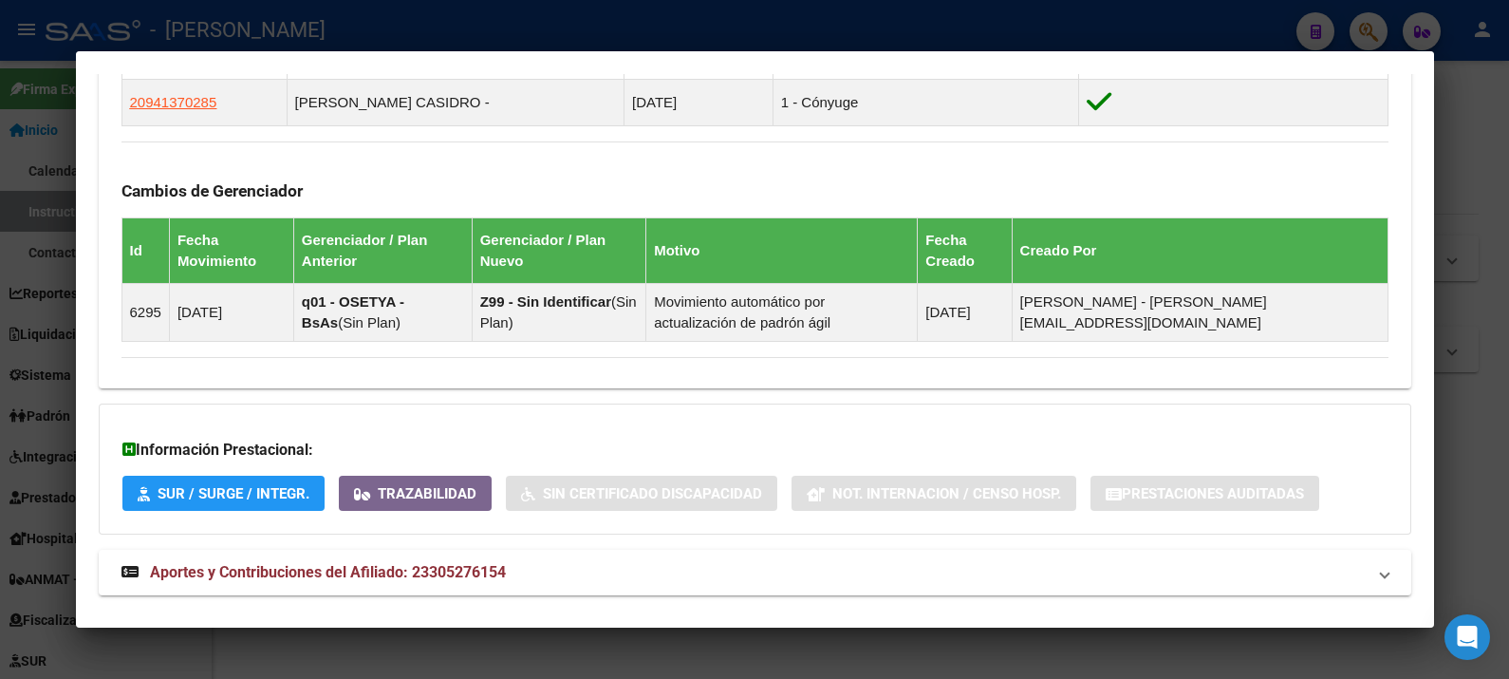
scroll to position [1215, 0]
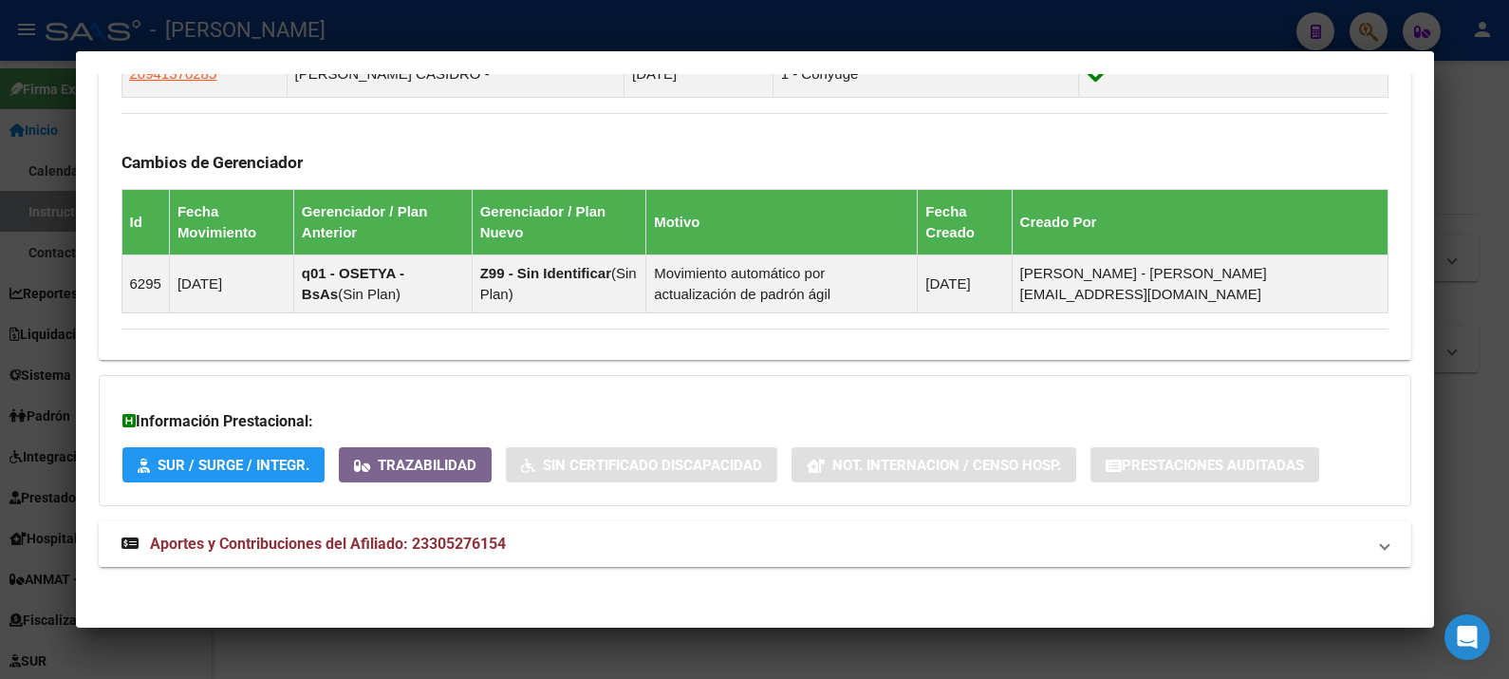
click at [830, 521] on mat-expansion-panel-header "Aportes y Contribuciones del Afiliado: 23305276154" at bounding box center [755, 544] width 1312 height 46
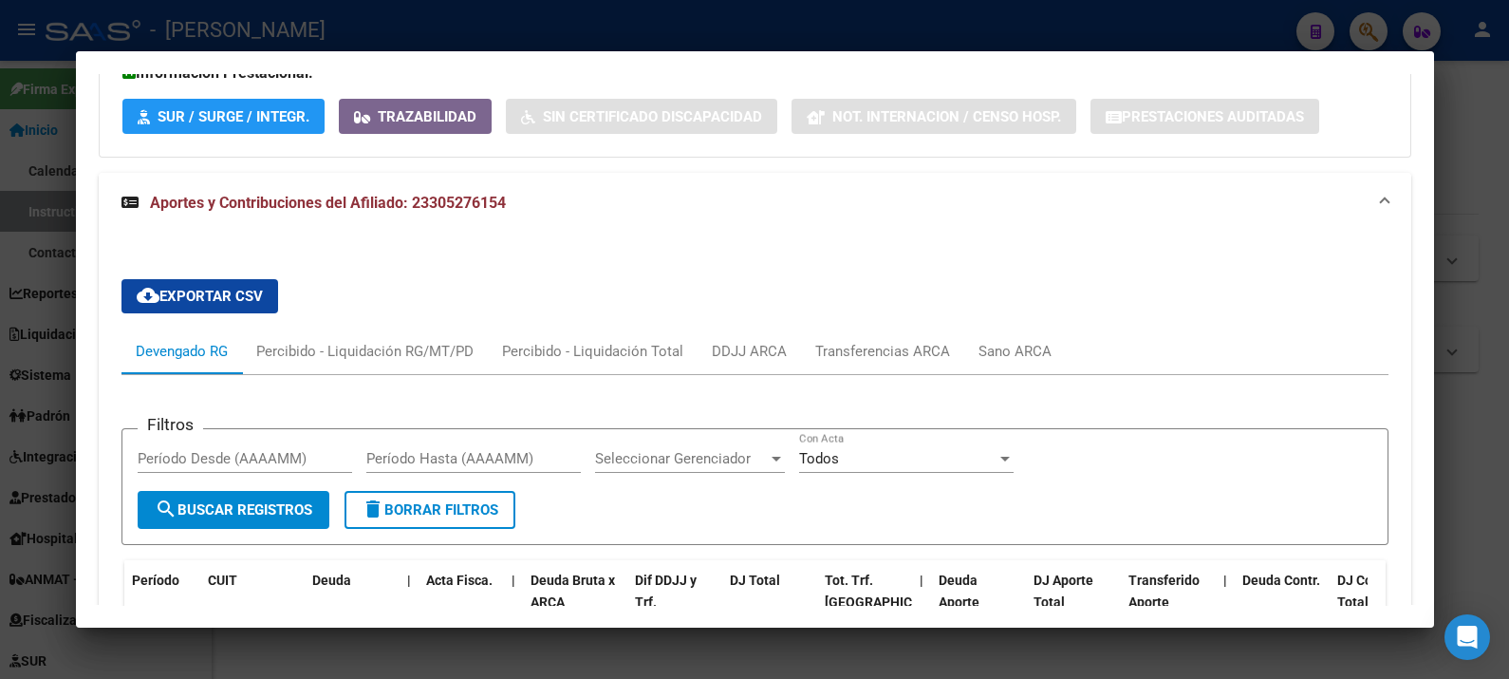
scroll to position [1682, 0]
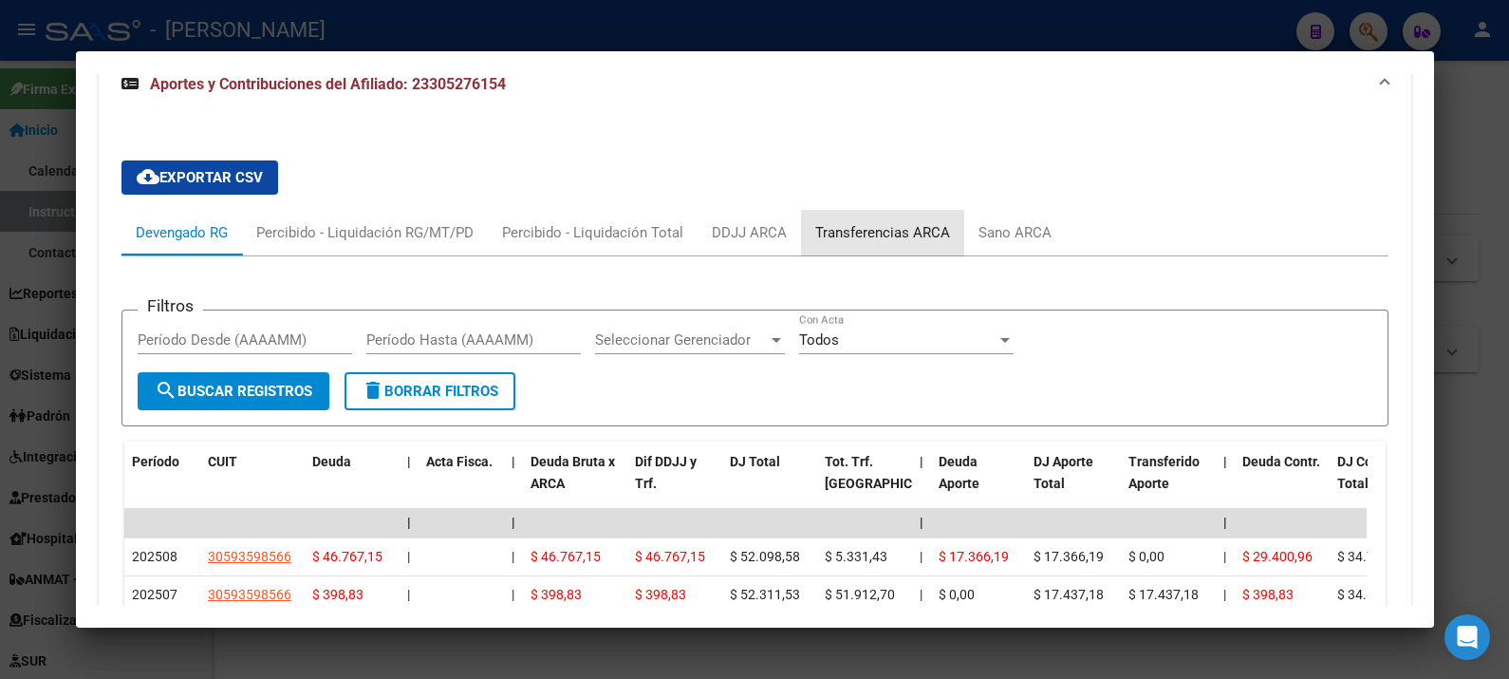
click at [895, 237] on div "Transferencias ARCA" at bounding box center [882, 232] width 135 height 21
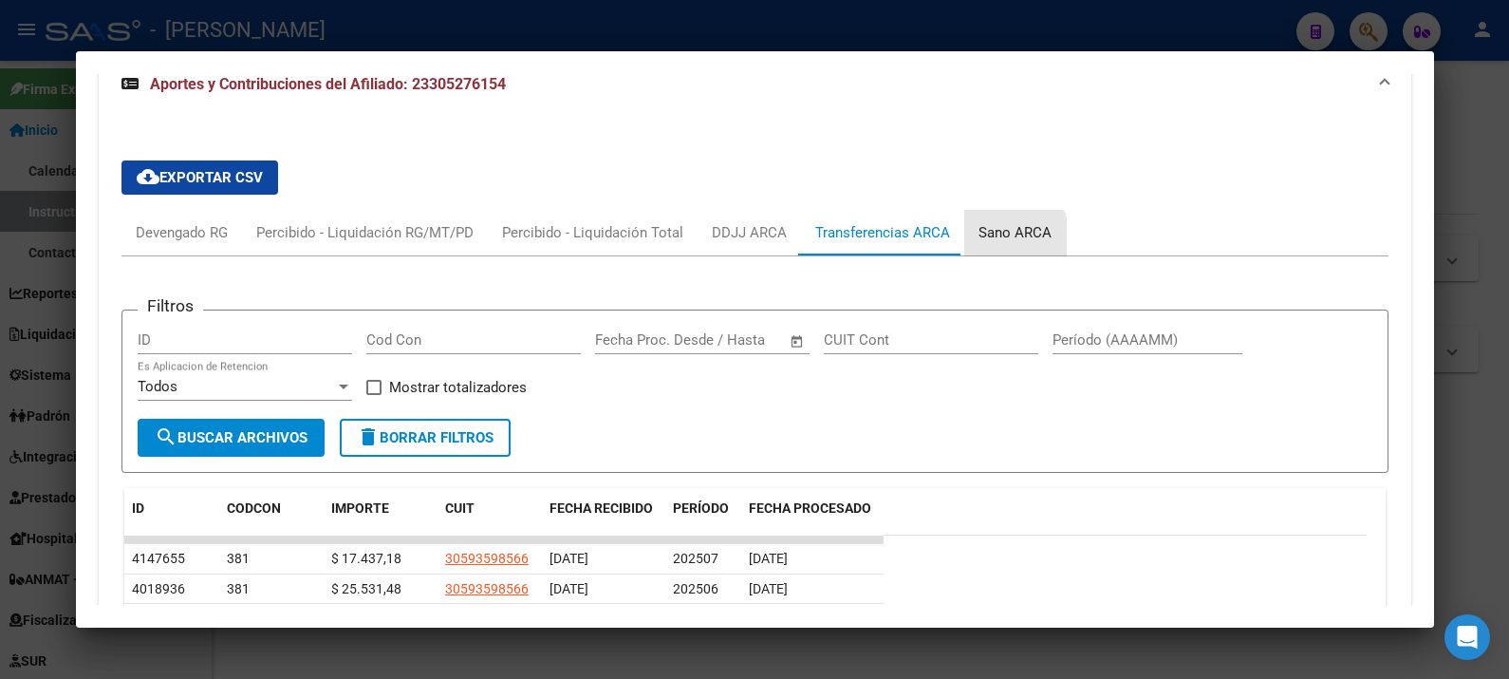
click at [986, 234] on div "Sano ARCA" at bounding box center [1014, 232] width 73 height 21
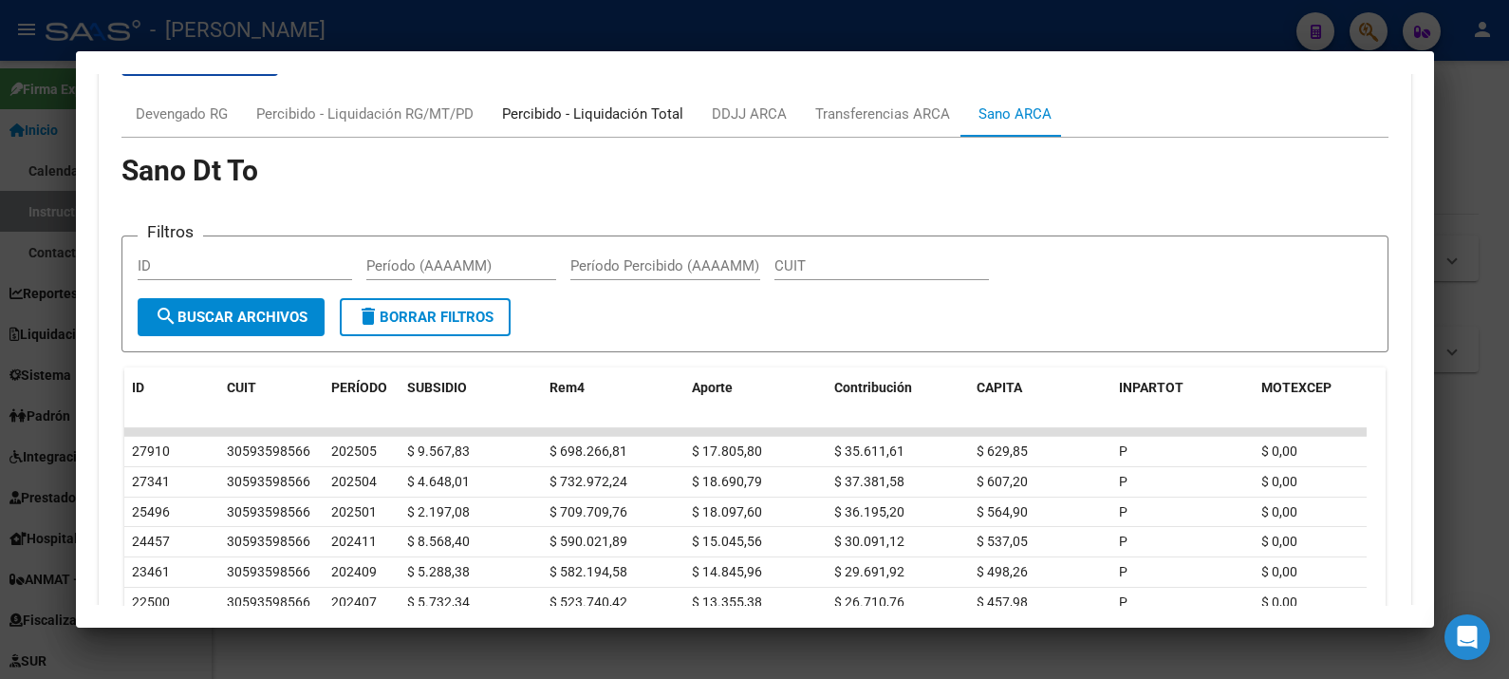
click at [546, 123] on div "Percibido - Liquidación Total" at bounding box center [593, 114] width 210 height 46
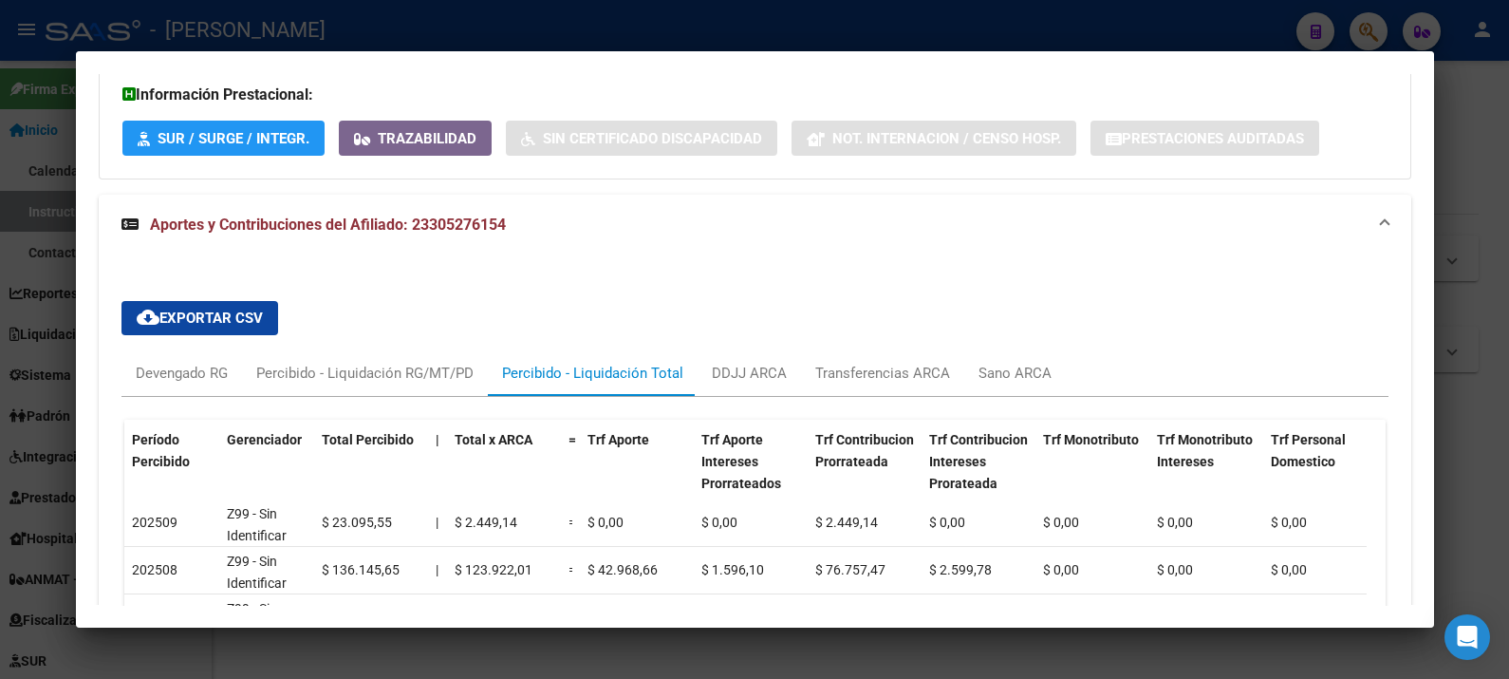
scroll to position [1800, 0]
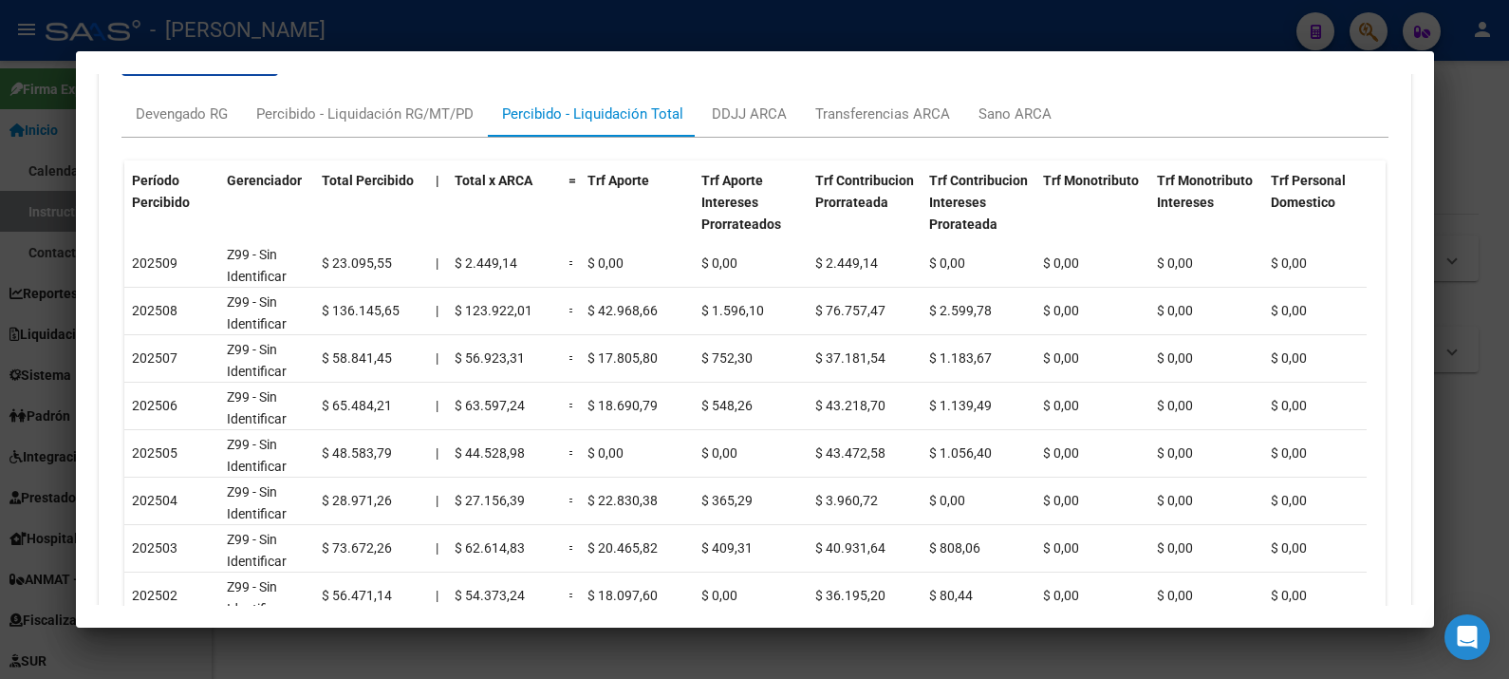
click at [1466, 118] on div at bounding box center [754, 339] width 1509 height 679
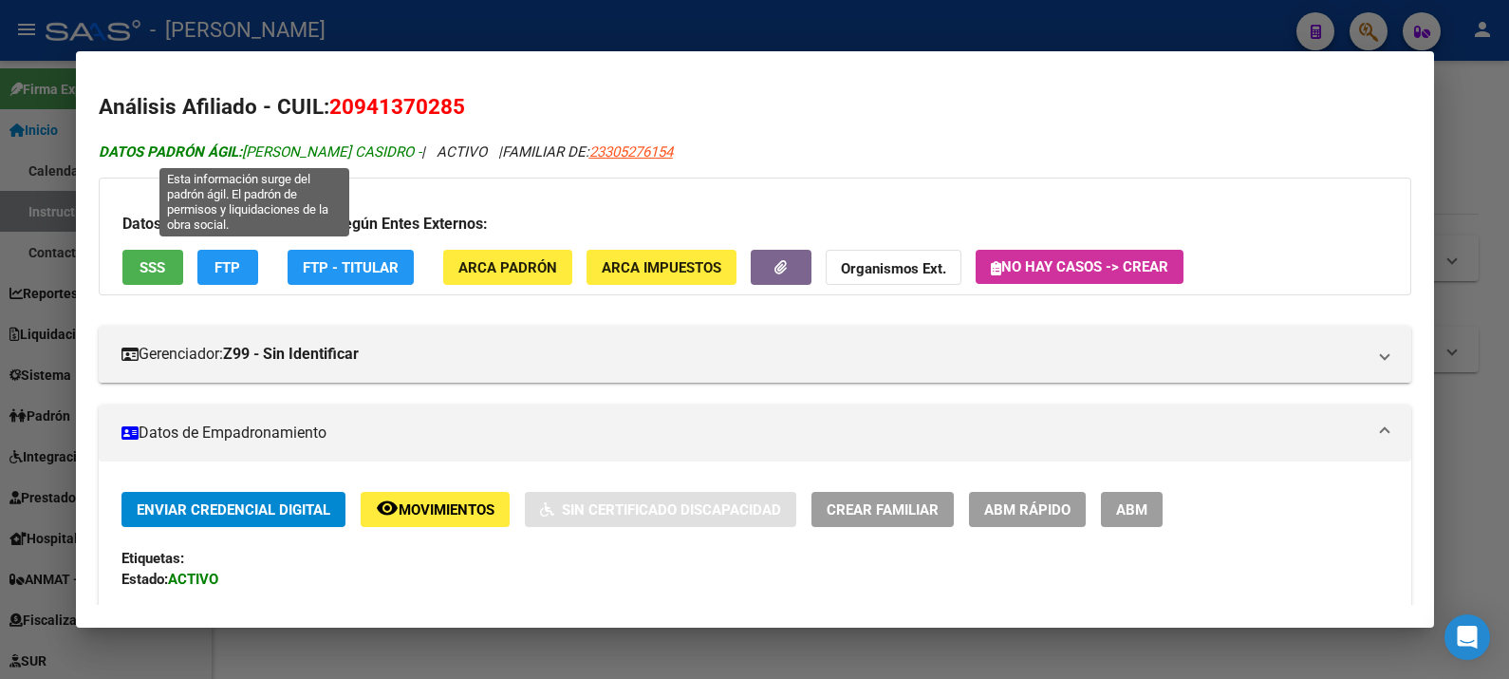
drag, startPoint x: 402, startPoint y: 147, endPoint x: 248, endPoint y: 156, distance: 154.9
click at [248, 156] on span "DATOS PADRÓN ÁGIL: [PERSON_NAME] -" at bounding box center [260, 151] width 323 height 17
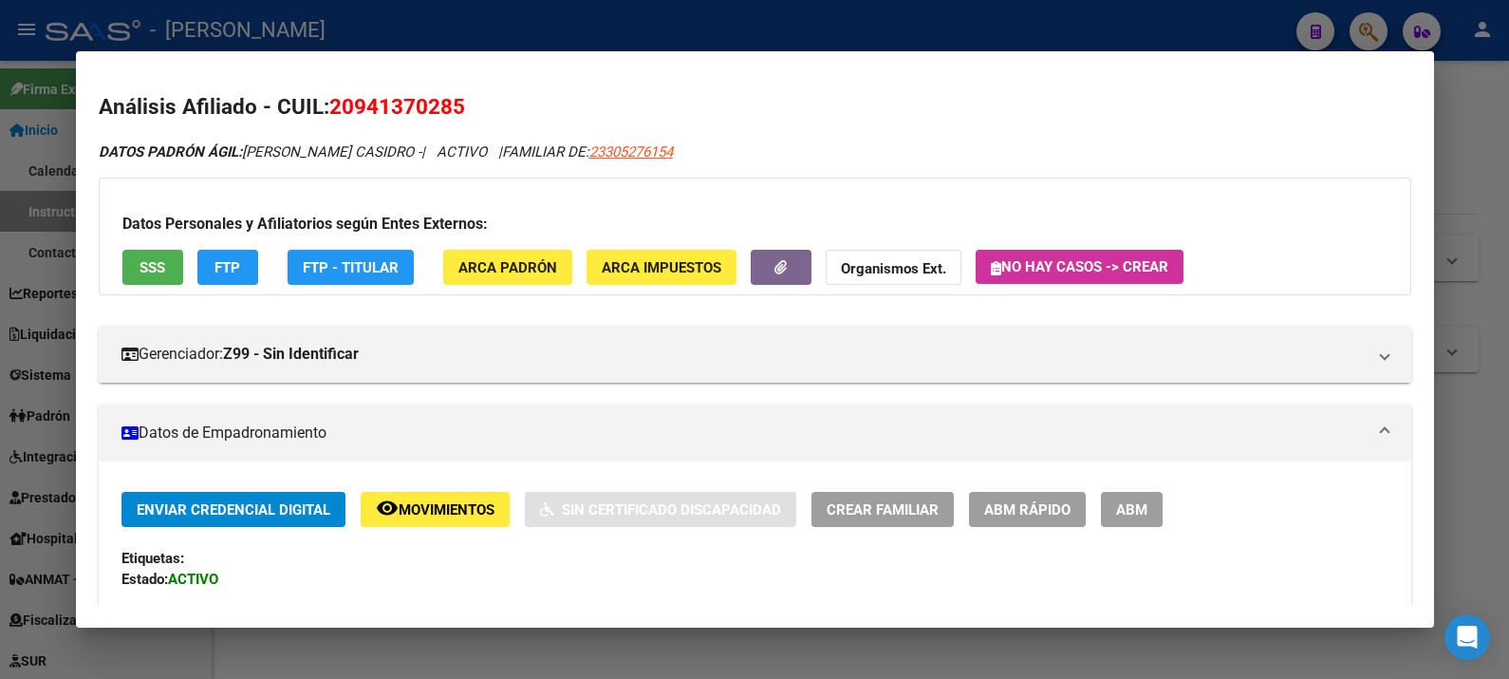
copy span "[PERSON_NAME] CASIDRO"
click at [568, 118] on h2 "Análisis Afiliado - CUIL: 20941370285" at bounding box center [755, 107] width 1312 height 32
click at [421, 101] on span "20941370285" at bounding box center [397, 106] width 136 height 25
copy span "20941370285"
